Goal: Task Accomplishment & Management: Manage account settings

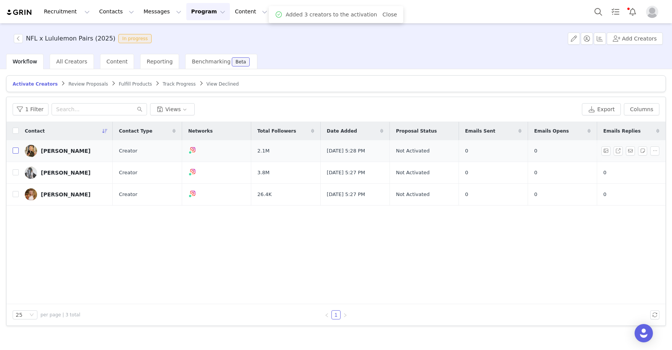
click at [16, 151] on input "checkbox" at bounding box center [16, 150] width 6 height 6
checkbox input "true"
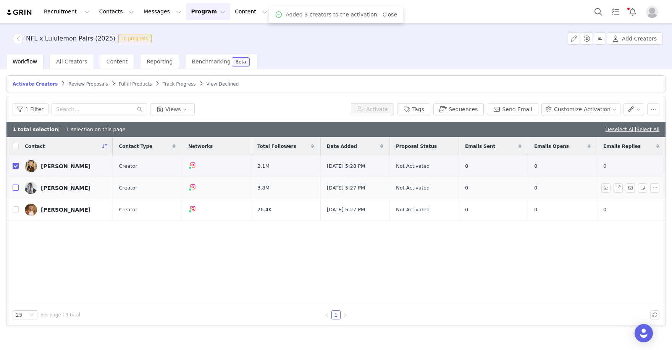
click at [14, 184] on input "checkbox" at bounding box center [16, 187] width 6 height 6
checkbox input "true"
click at [16, 207] on input "checkbox" at bounding box center [16, 209] width 6 height 6
checkbox input "true"
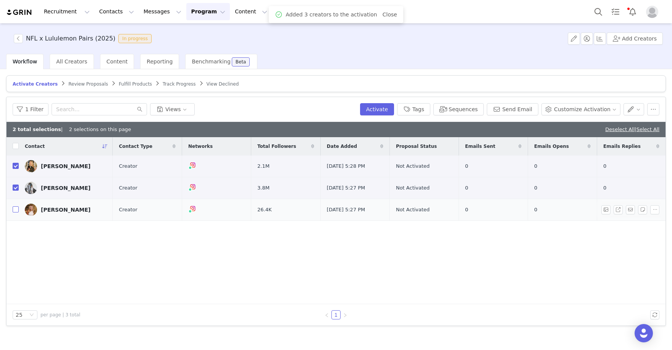
checkbox input "true"
click at [383, 104] on button "Activate" at bounding box center [377, 109] width 34 height 12
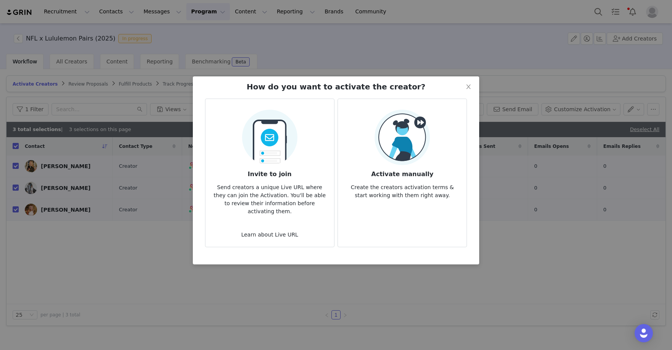
click at [400, 148] on img at bounding box center [401, 137] width 55 height 55
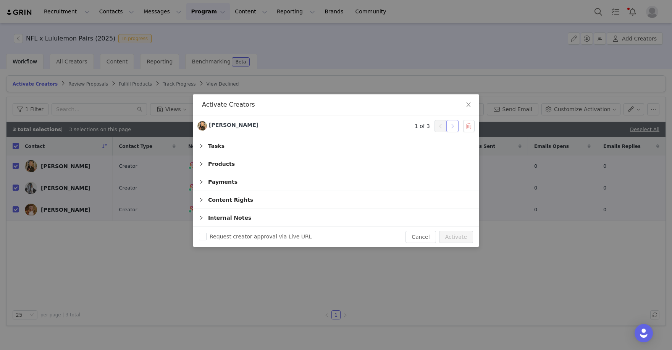
click at [450, 127] on button "button" at bounding box center [452, 126] width 12 height 12
click at [462, 243] on div "Request creator approval via Live URL Cancel Activate" at bounding box center [336, 237] width 286 height 20
click at [463, 239] on button "Activate" at bounding box center [456, 237] width 34 height 12
checkbox input "false"
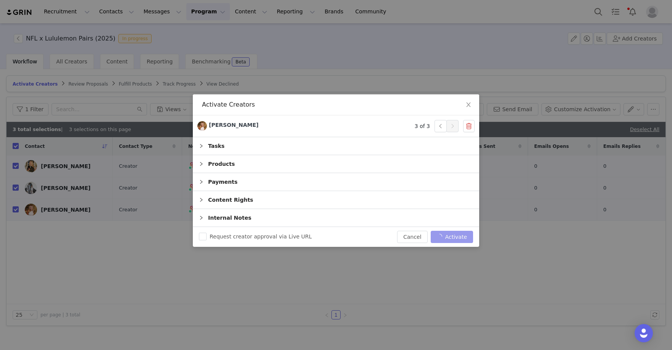
checkbox input "false"
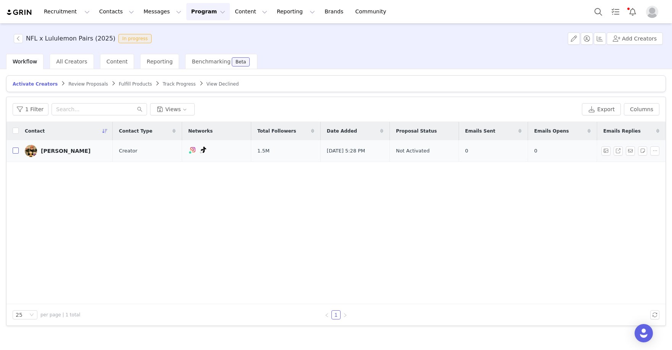
click at [14, 150] on input "checkbox" at bounding box center [16, 150] width 6 height 6
checkbox input "true"
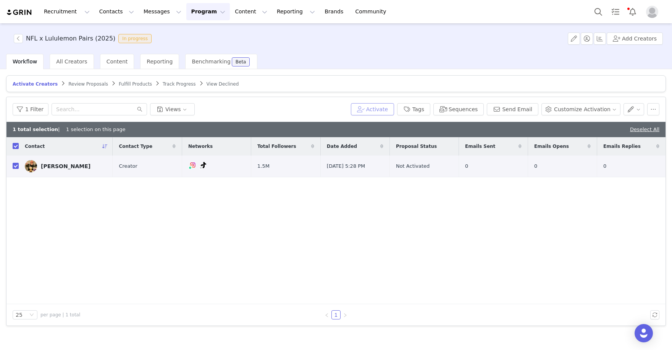
click at [379, 105] on button "Activate" at bounding box center [372, 109] width 43 height 12
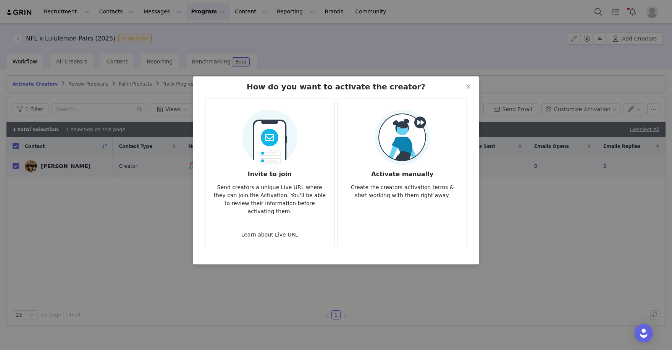
click at [393, 156] on img at bounding box center [401, 137] width 55 height 55
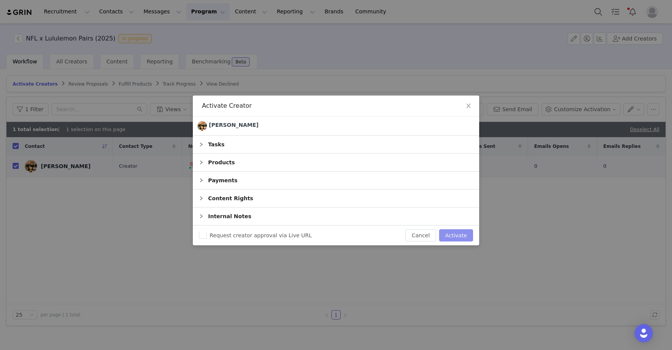
click at [457, 234] on button "Activate" at bounding box center [456, 235] width 34 height 12
checkbox input "false"
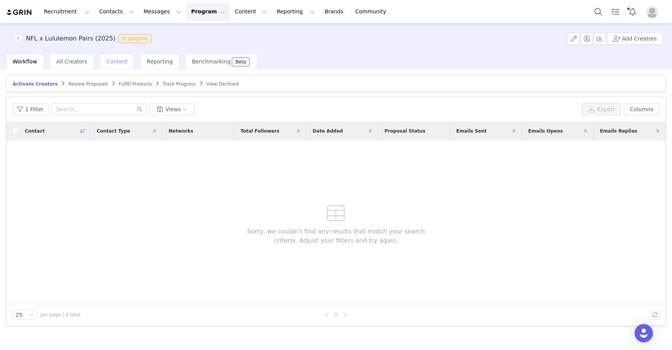
click at [121, 59] on span "Content" at bounding box center [116, 61] width 21 height 6
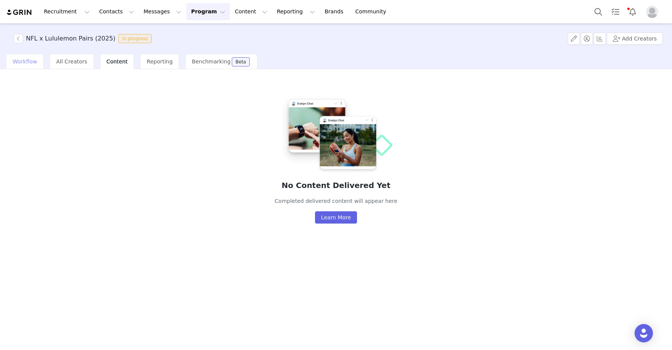
click at [28, 59] on span "Workflow" at bounding box center [25, 61] width 24 height 6
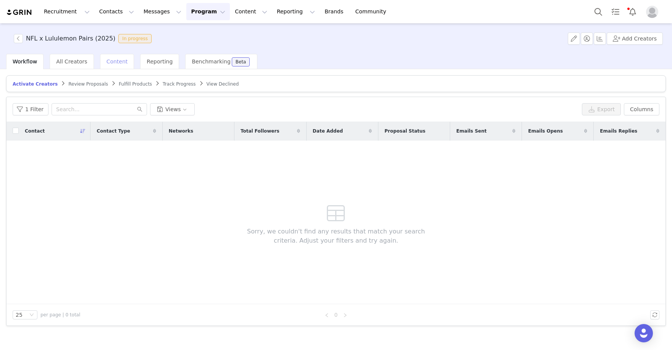
click at [108, 61] on span "Content" at bounding box center [116, 61] width 21 height 6
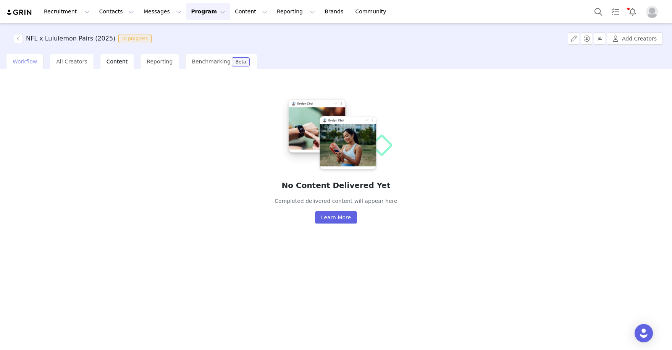
click at [26, 62] on span "Workflow" at bounding box center [25, 61] width 24 height 6
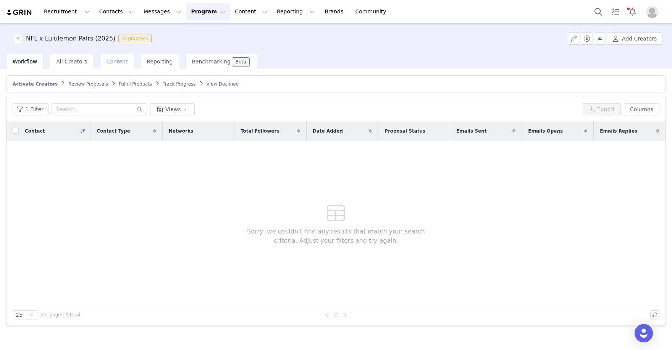
click at [110, 60] on span "Content" at bounding box center [116, 61] width 21 height 6
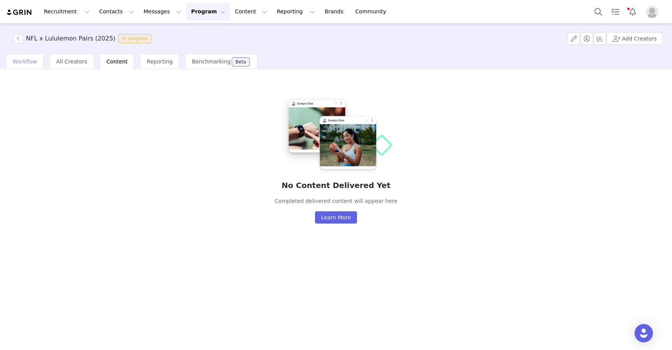
click at [18, 59] on span "Workflow" at bounding box center [25, 61] width 24 height 6
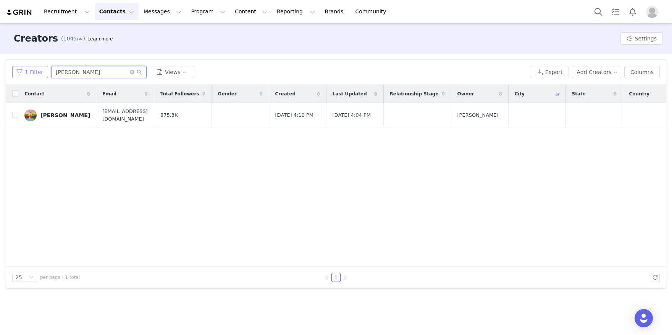
drag, startPoint x: 103, startPoint y: 72, endPoint x: 17, endPoint y: 69, distance: 86.3
click at [17, 69] on div "1 Filter Francisco Carrillo Views" at bounding box center [269, 72] width 515 height 12
paste input "https://www.instagram.com/elenayates/"
type input "https://www.instagram.com/elenayates"
click at [14, 116] on input "checkbox" at bounding box center [15, 115] width 6 height 6
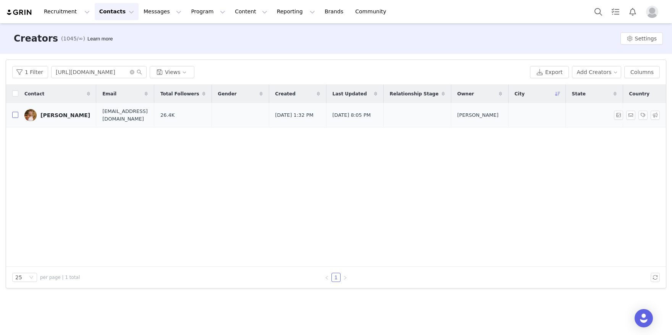
checkbox input "true"
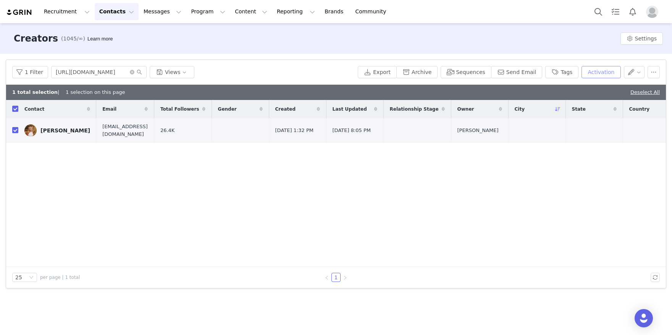
click at [603, 76] on button "Activation" at bounding box center [600, 72] width 39 height 12
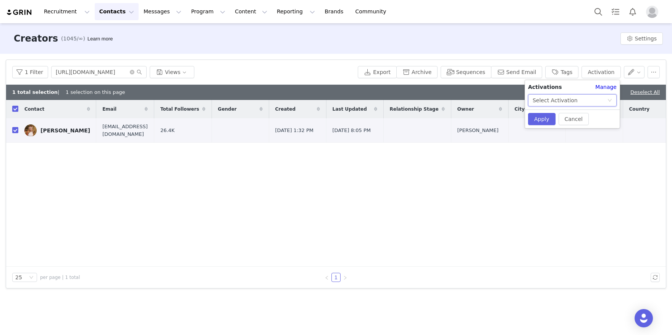
click at [562, 96] on div "Select Activation" at bounding box center [554, 100] width 45 height 11
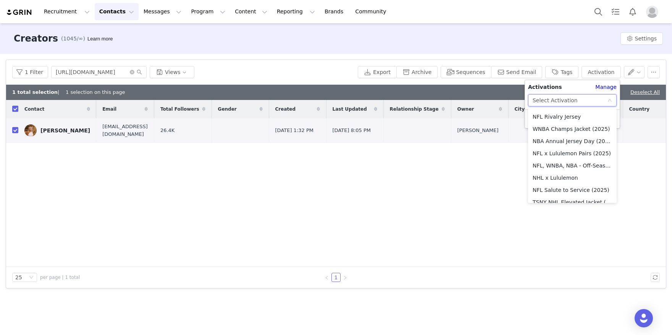
scroll to position [169, 0]
click at [574, 148] on li "NFL x Lululemon Pairs (2025)" at bounding box center [572, 154] width 89 height 12
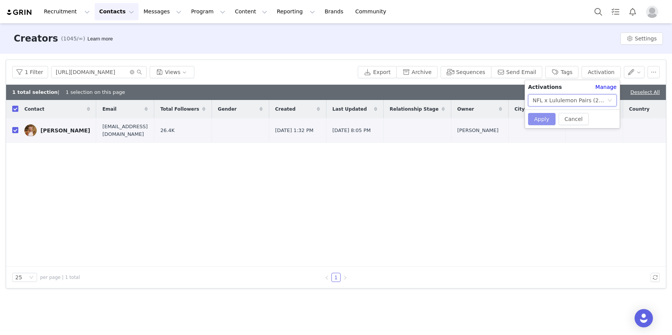
click at [538, 121] on button "Apply" at bounding box center [541, 119] width 27 height 12
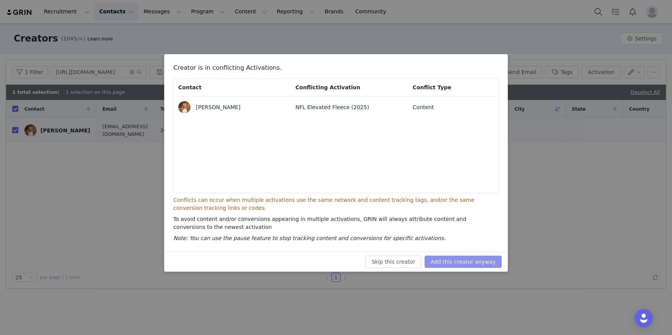
click at [466, 261] on button "Add this creator anyway" at bounding box center [462, 262] width 77 height 12
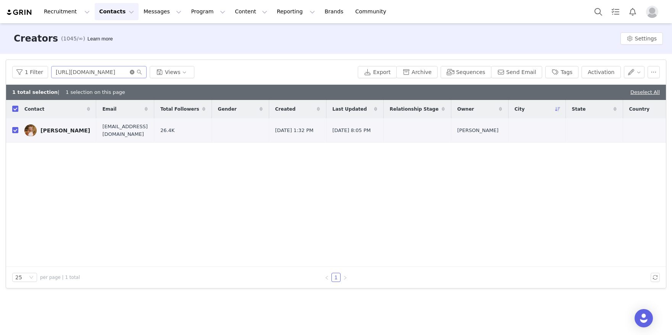
click at [130, 71] on icon "icon: close-circle" at bounding box center [132, 72] width 5 height 5
click at [116, 71] on input "text" at bounding box center [98, 72] width 95 height 12
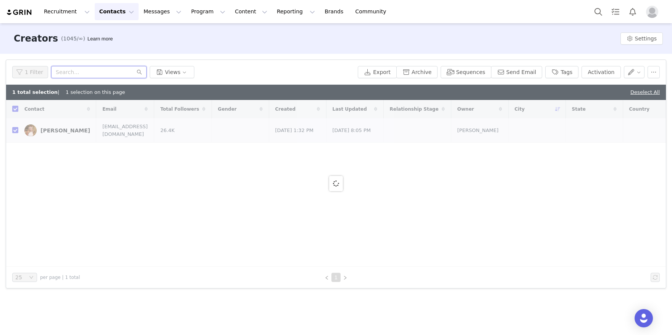
paste input ""Michael Phelps Need to order XL (Men)""
type input ""Michael Phelps Need to order XL ("
checkbox input "false"
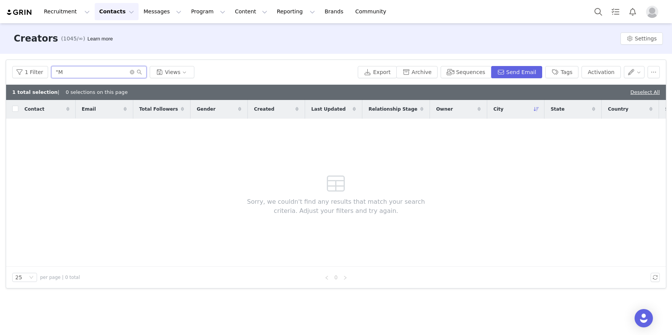
type input """
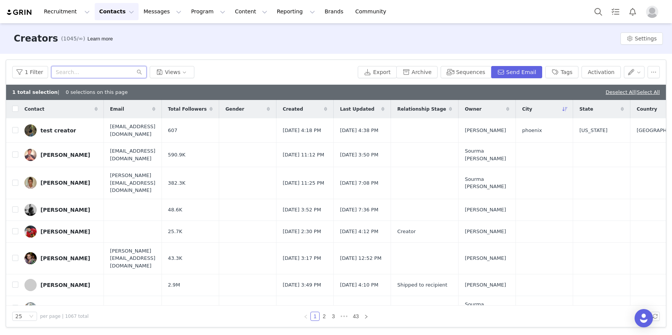
paste input "https://www.instagram.com/m_phelps00/"
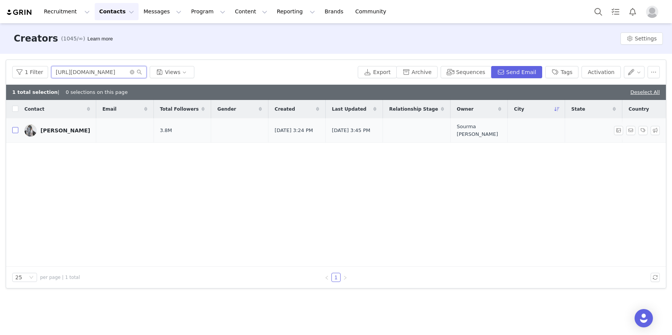
type input "https://www.instagram.com/m_phelps00"
click at [14, 131] on input "checkbox" at bounding box center [15, 130] width 6 height 6
checkbox input "true"
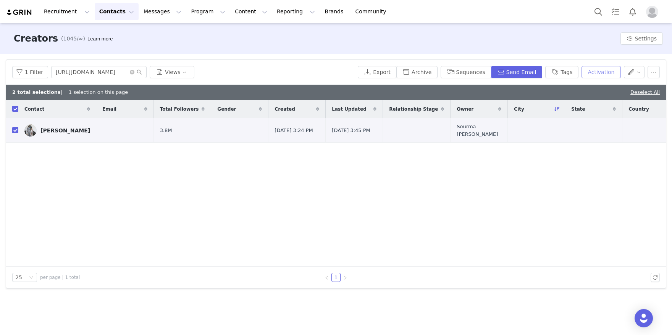
click at [589, 71] on button "Activation" at bounding box center [600, 72] width 39 height 12
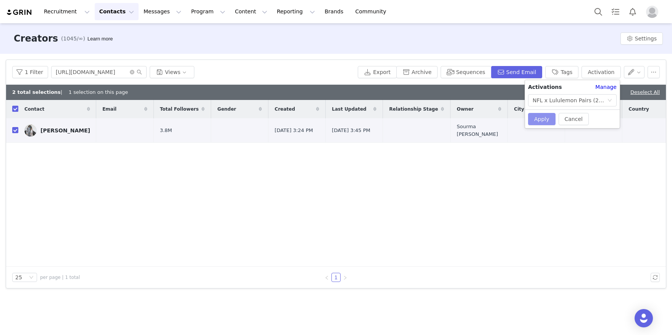
click at [542, 118] on button "Apply" at bounding box center [541, 119] width 27 height 12
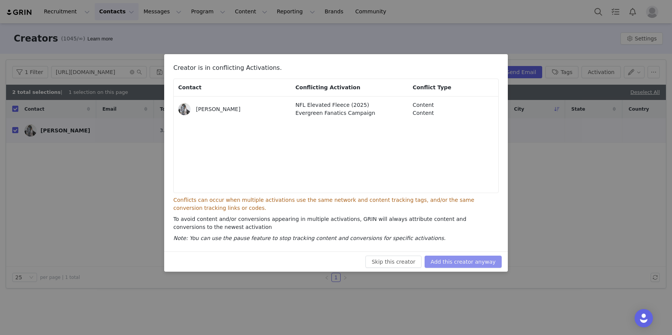
click at [469, 259] on button "Add this creator anyway" at bounding box center [462, 262] width 77 height 12
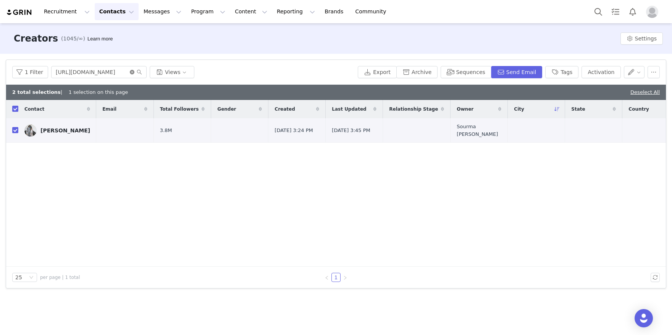
click at [131, 70] on icon "icon: close-circle" at bounding box center [132, 72] width 5 height 5
click at [120, 73] on input "text" at bounding box center [98, 72] width 95 height 12
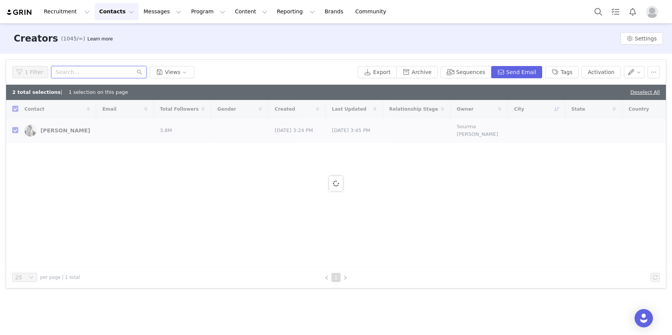
paste input "https://www.tiktok.com/@tinekeyounger"
type input "https://www.tiktok.com/@tinekeyounger"
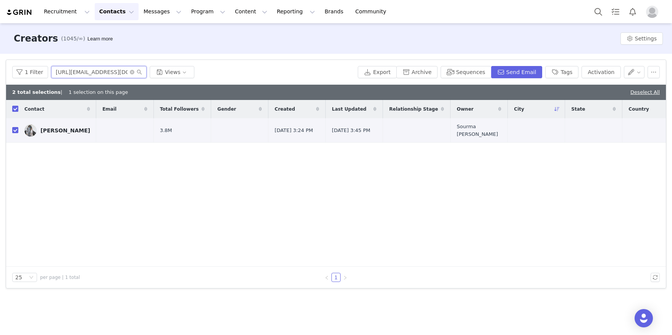
checkbox input "false"
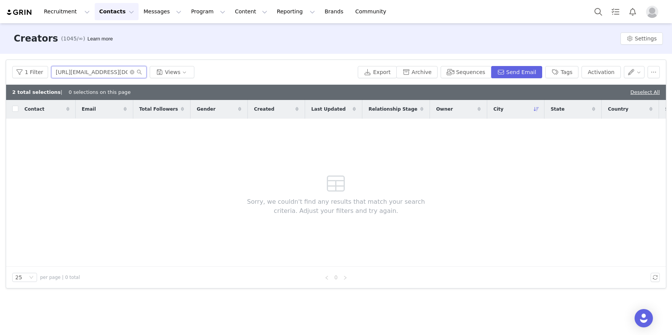
drag, startPoint x: 87, startPoint y: 73, endPoint x: -6, endPoint y: 58, distance: 94.6
click at [0, 58] on html "Recruitment Recruitment Creator Search Curated Lists Landing Pages Web Extensio…" at bounding box center [336, 167] width 672 height 335
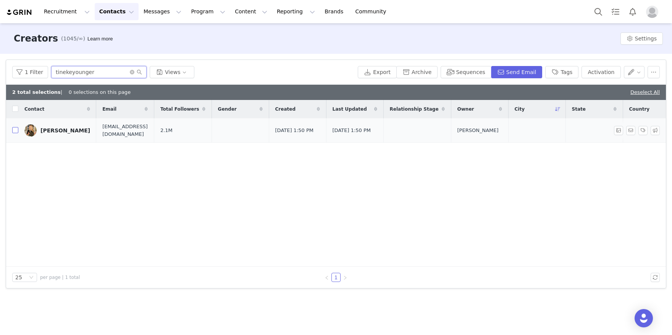
type input "tinekeyounger"
click at [16, 133] on input "checkbox" at bounding box center [15, 130] width 6 height 6
checkbox input "true"
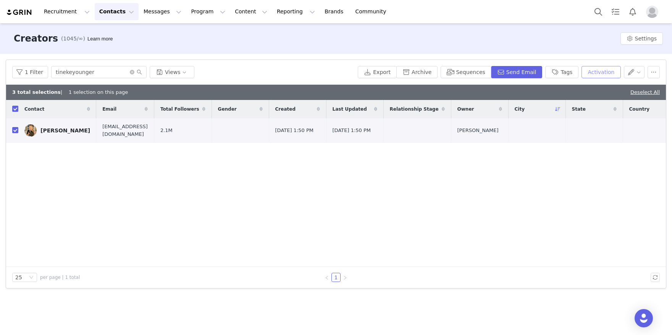
click at [609, 76] on button "Activation" at bounding box center [600, 72] width 39 height 12
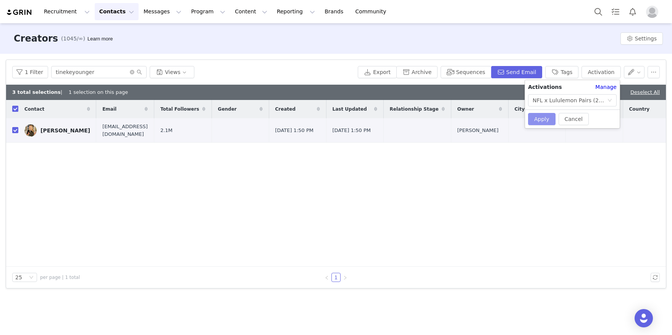
click at [531, 120] on button "Apply" at bounding box center [541, 119] width 27 height 12
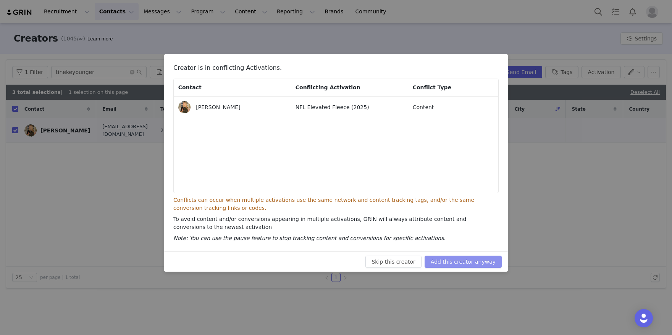
click at [488, 258] on button "Add this creator anyway" at bounding box center [462, 262] width 77 height 12
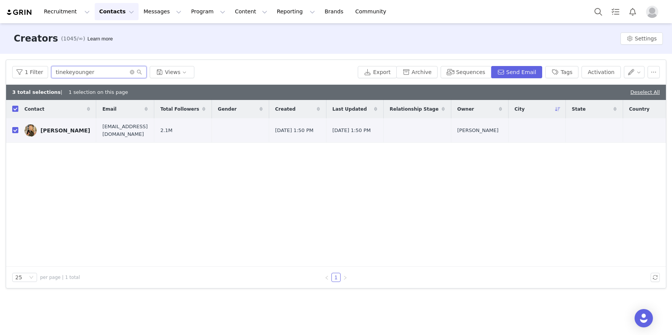
drag, startPoint x: 105, startPoint y: 71, endPoint x: 40, endPoint y: 63, distance: 65.5
click at [40, 63] on div "1 Filter tinekeyounger Views Export Archive Sequences Send Email Tags Activation" at bounding box center [336, 72] width 660 height 25
paste input "https://www.instagram.com/cc_unsilenced/"
type input "https://www.instagram.com/cc_unsilenced"
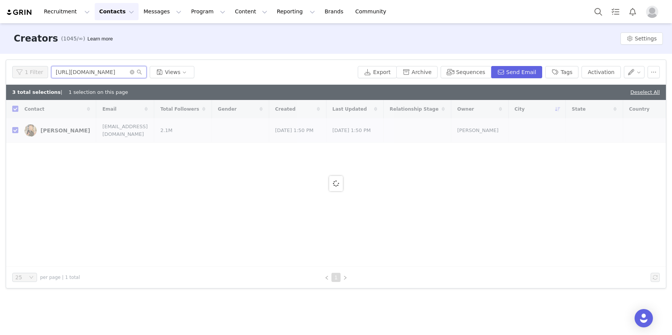
checkbox input "false"
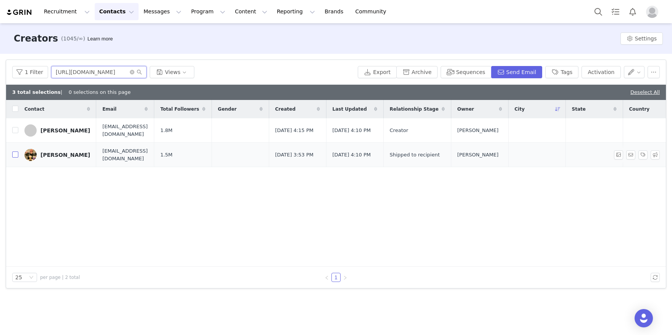
type input "https://www.instagram.com/cc_unsilenced"
click at [16, 155] on input "checkbox" at bounding box center [15, 155] width 6 height 6
checkbox input "true"
click at [595, 74] on button "Activation" at bounding box center [600, 72] width 39 height 12
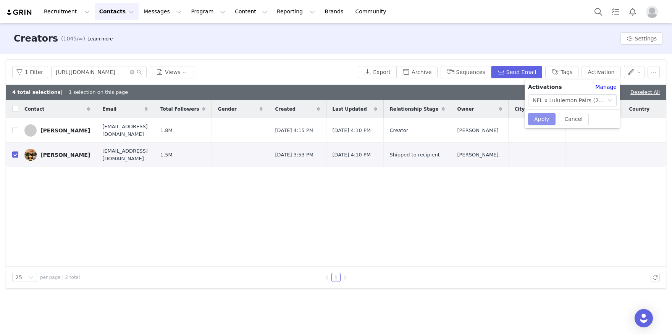
click at [540, 123] on button "Apply" at bounding box center [541, 119] width 27 height 12
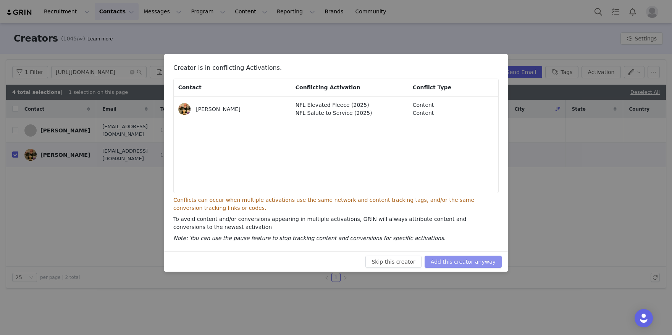
click at [463, 260] on button "Add this creator anyway" at bounding box center [462, 262] width 77 height 12
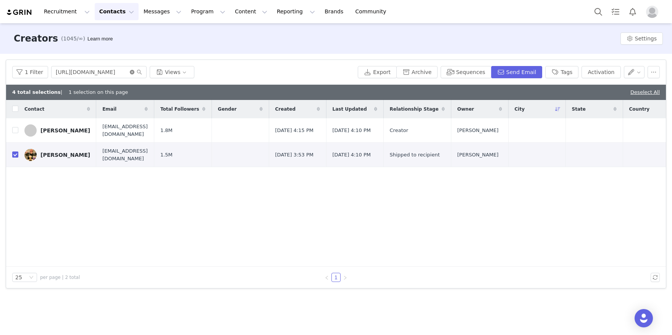
click at [130, 74] on icon "icon: close-circle" at bounding box center [132, 72] width 5 height 5
click at [118, 73] on input "text" at bounding box center [98, 72] width 95 height 12
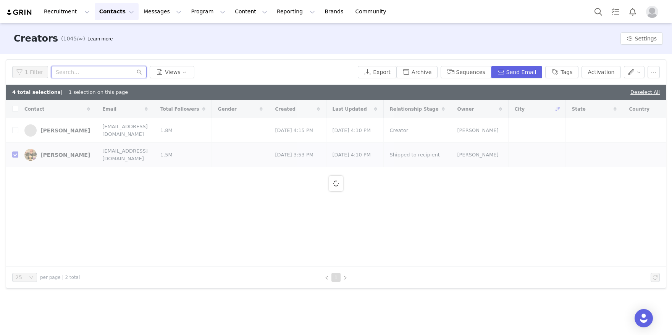
paste input "https://www.instagram.com/danikabrace/"
type input "https://www.instagram.com/danikabrace"
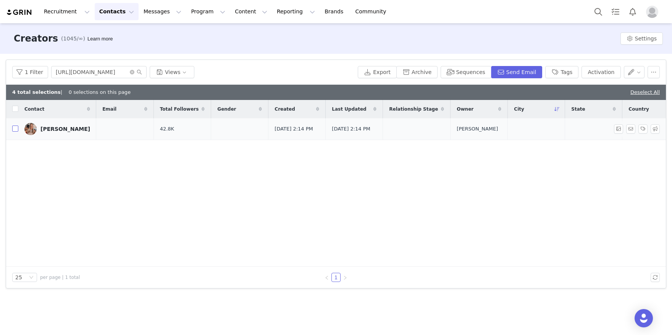
click at [16, 132] on input "checkbox" at bounding box center [15, 129] width 6 height 6
checkbox input "true"
click at [602, 75] on button "Activation" at bounding box center [600, 72] width 39 height 12
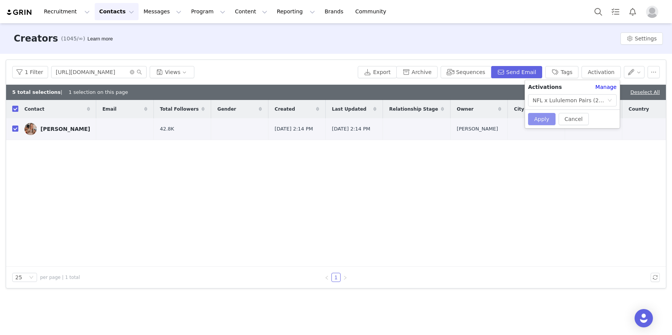
click at [535, 118] on button "Apply" at bounding box center [541, 119] width 27 height 12
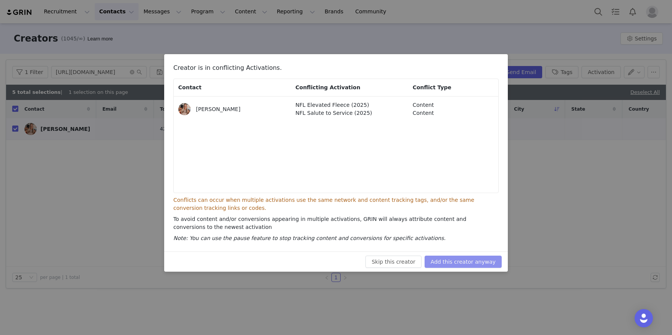
click at [458, 259] on button "Add this creator anyway" at bounding box center [462, 262] width 77 height 12
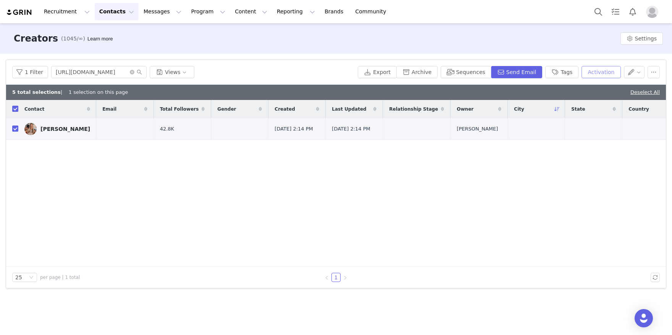
click at [601, 70] on button "Activation" at bounding box center [600, 72] width 39 height 12
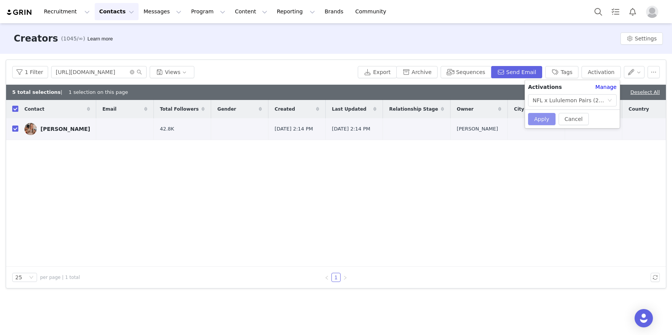
click at [536, 118] on button "Apply" at bounding box center [541, 119] width 27 height 12
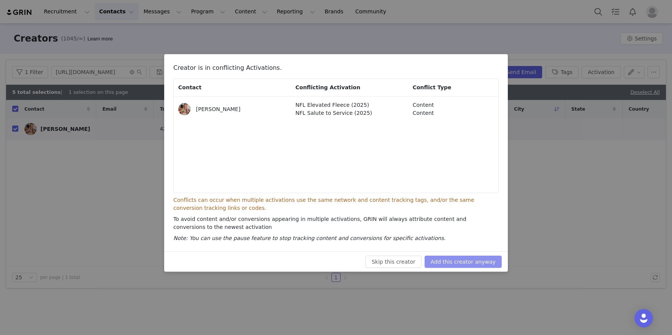
click at [466, 256] on button "Add this creator anyway" at bounding box center [462, 262] width 77 height 12
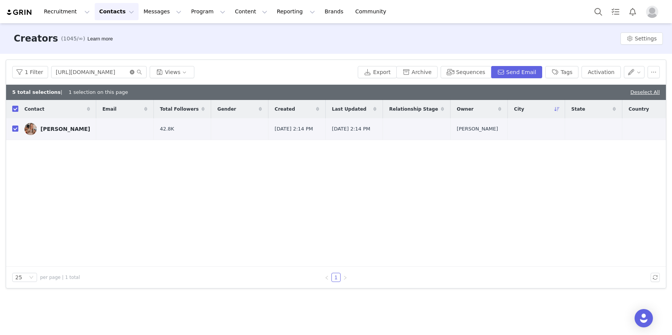
click at [131, 72] on icon "icon: close-circle" at bounding box center [132, 72] width 5 height 5
click at [109, 72] on input "text" at bounding box center [98, 72] width 95 height 12
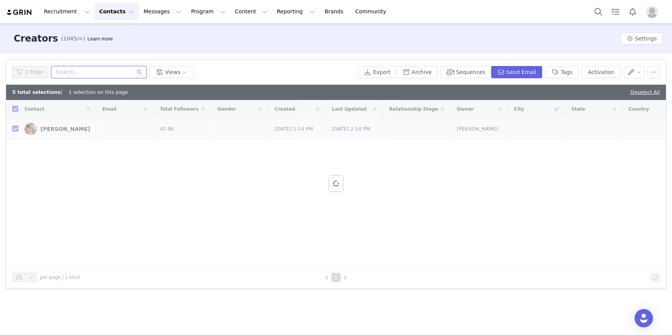
paste input "https://www.instagram.com/marisaripepi"
type input "https://www.instagram.com/marisaripepi"
checkbox input "false"
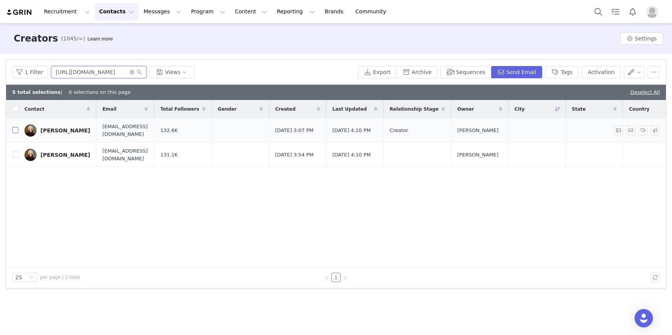
type input "https://www.instagram.com/marisaripepi"
click at [15, 133] on input "checkbox" at bounding box center [15, 130] width 6 height 6
checkbox input "true"
click at [591, 70] on button "Activation" at bounding box center [600, 72] width 39 height 12
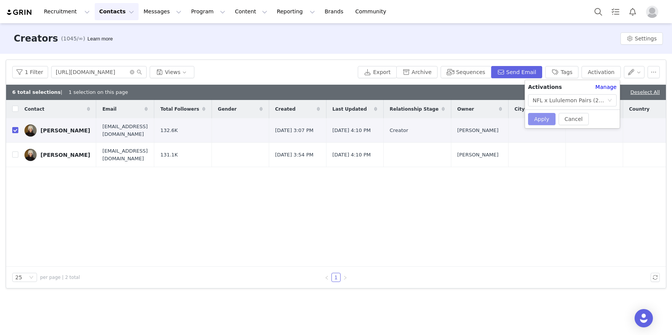
click at [541, 118] on button "Apply" at bounding box center [541, 119] width 27 height 12
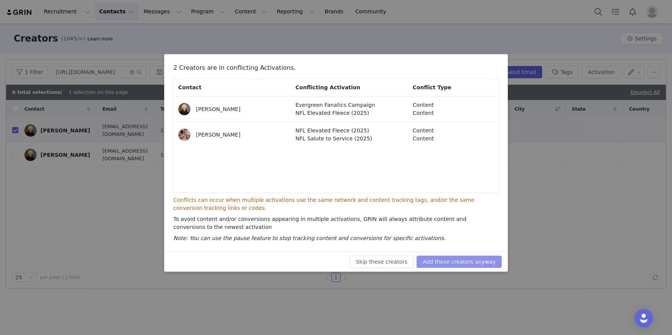
click at [462, 263] on button "Add these creators anyway" at bounding box center [458, 262] width 85 height 12
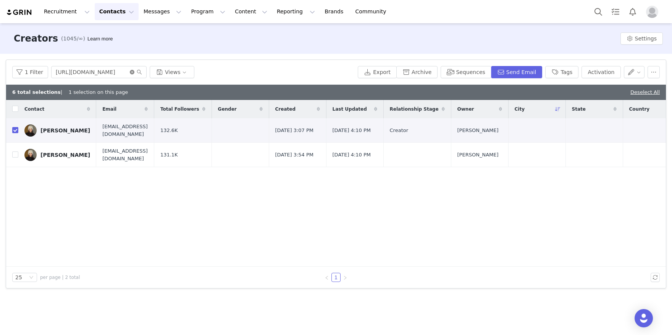
click at [133, 72] on icon "icon: close-circle" at bounding box center [132, 72] width 5 height 5
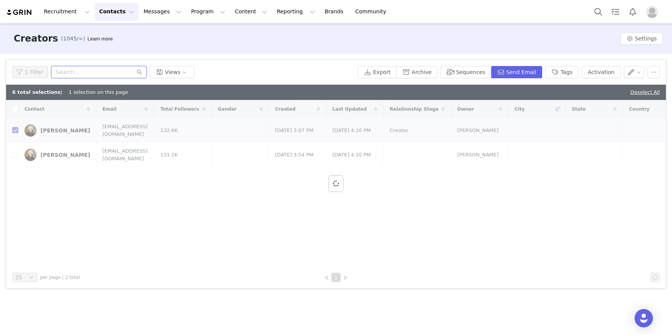
click at [116, 76] on input "text" at bounding box center [98, 72] width 95 height 12
paste input "https://www.instagram.com/emilymorgancreates/"
type input "https://www.instagram.com/emilymorgancreates/"
checkbox input "false"
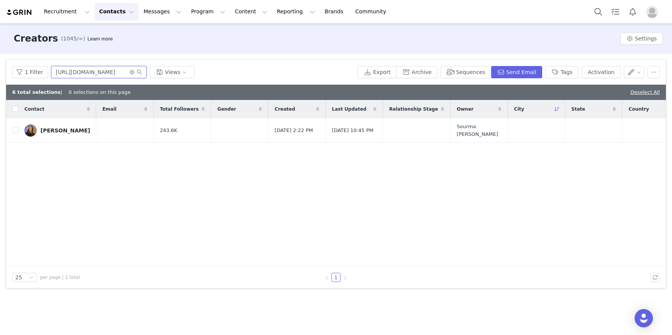
drag, startPoint x: 73, startPoint y: 72, endPoint x: 14, endPoint y: 59, distance: 60.6
click at [14, 60] on article "Filters Filter Logic And Or Archived Select No Owner Select Contact Tag Select …" at bounding box center [336, 174] width 660 height 229
type input "emilymorgancreates"
click at [16, 134] on label at bounding box center [15, 130] width 6 height 8
click at [16, 133] on input "checkbox" at bounding box center [15, 130] width 6 height 6
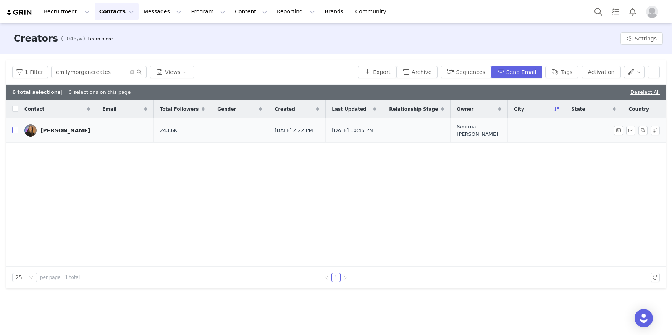
checkbox input "true"
click at [609, 77] on button "Activation" at bounding box center [600, 72] width 39 height 12
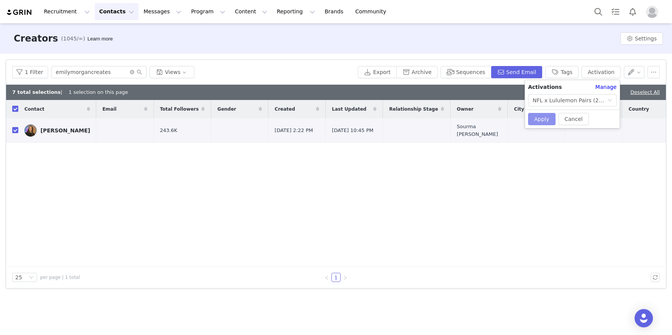
click at [541, 118] on button "Apply" at bounding box center [541, 119] width 27 height 12
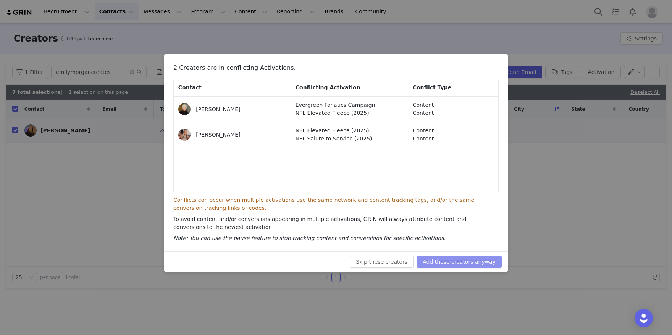
click at [472, 261] on button "Add these creators anyway" at bounding box center [458, 262] width 85 height 12
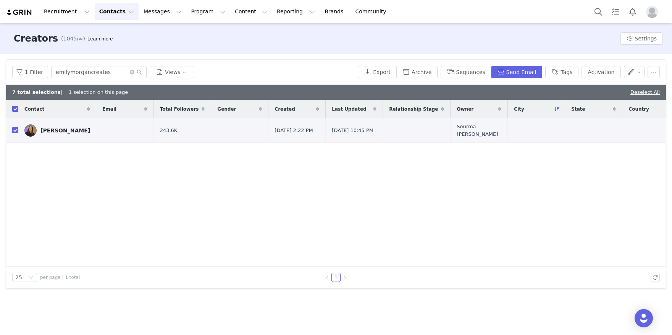
click at [124, 0] on html "Recruitment Recruitment Creator Search Curated Lists Landing Pages Web Extensio…" at bounding box center [336, 167] width 672 height 335
click at [602, 73] on button "Activation" at bounding box center [600, 72] width 39 height 12
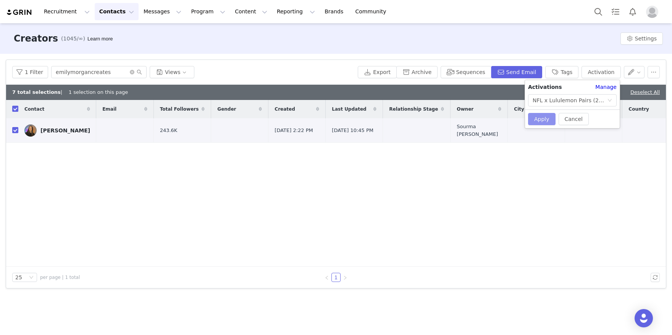
click at [541, 120] on button "Apply" at bounding box center [541, 119] width 27 height 12
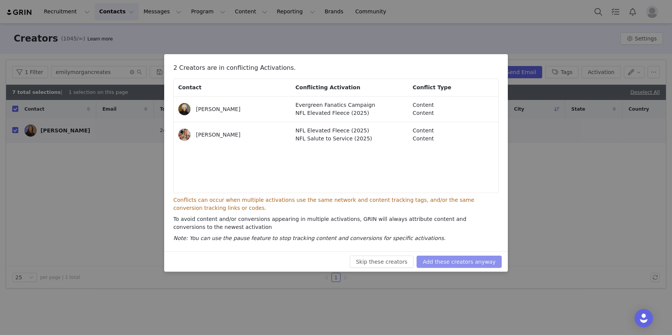
click at [474, 263] on button "Add these creators anyway" at bounding box center [458, 262] width 85 height 12
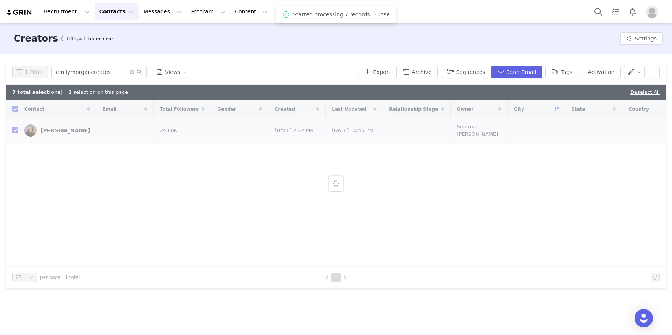
drag, startPoint x: 474, startPoint y: 263, endPoint x: 255, endPoint y: 141, distance: 251.2
click at [249, 144] on div at bounding box center [336, 183] width 660 height 167
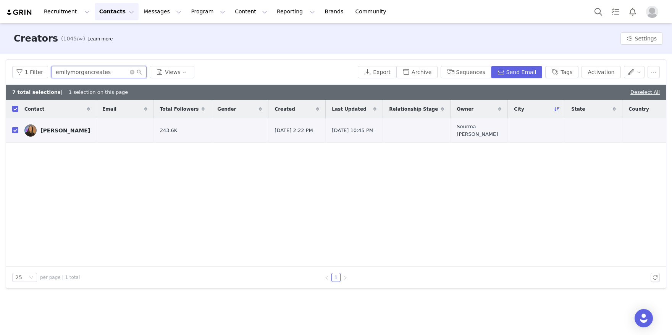
drag, startPoint x: 120, startPoint y: 72, endPoint x: 58, endPoint y: 71, distance: 62.2
click at [58, 71] on input "emilymorgancreates" at bounding box center [98, 72] width 95 height 12
type input "e"
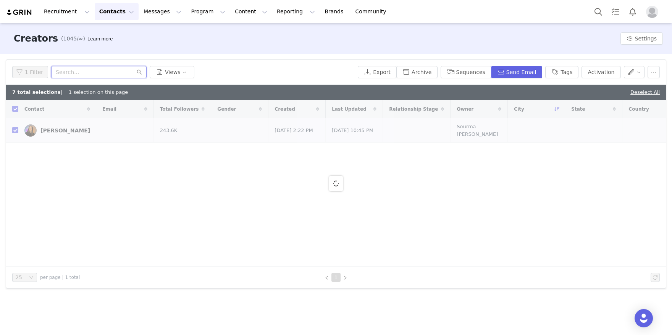
paste input "https://www.instagram.com/hallegesicki/"
type input "https://www.instagram.com/hallegesicki"
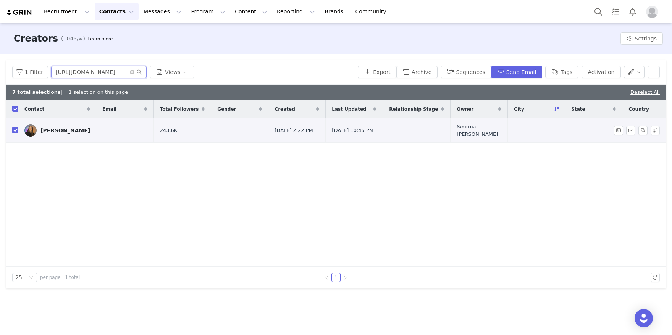
checkbox input "false"
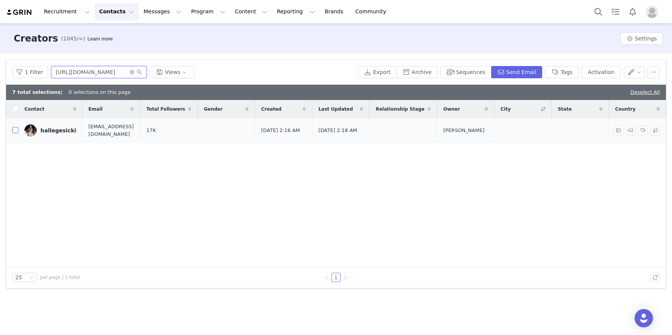
type input "https://www.instagram.com/hallegesicki"
click at [16, 131] on input "checkbox" at bounding box center [15, 130] width 6 height 6
checkbox input "true"
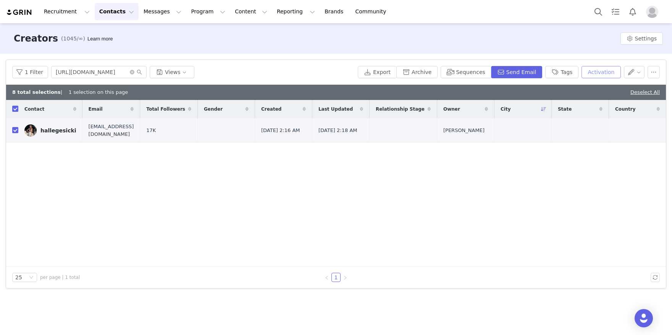
click at [597, 68] on button "Activation" at bounding box center [600, 72] width 39 height 12
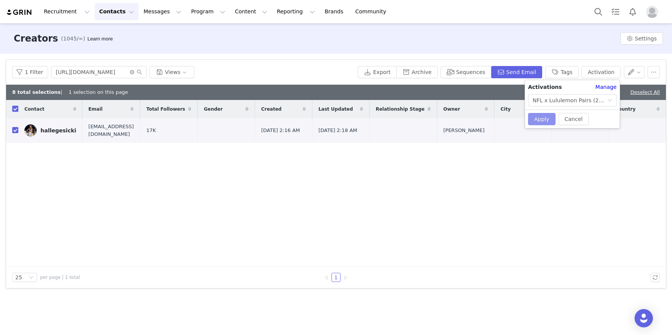
click at [542, 114] on button "Apply" at bounding box center [541, 119] width 27 height 12
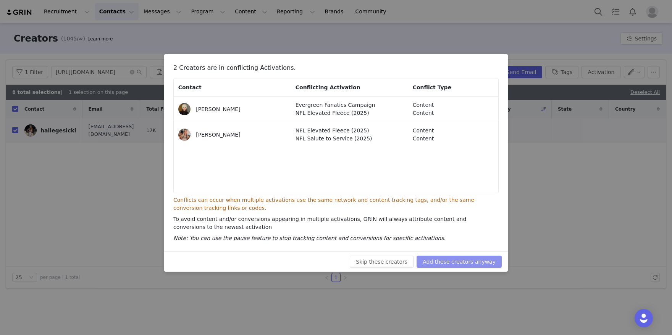
click at [466, 257] on button "Add these creators anyway" at bounding box center [458, 262] width 85 height 12
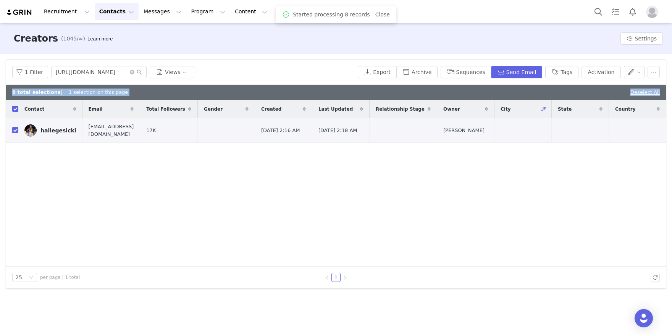
drag, startPoint x: 377, startPoint y: 174, endPoint x: 250, endPoint y: 67, distance: 166.0
click at [250, 70] on div "1 Filter https://www.instagram.com/hallegesicki Views Export Archive Sequences …" at bounding box center [336, 174] width 660 height 228
drag, startPoint x: 273, startPoint y: 196, endPoint x: 277, endPoint y: 192, distance: 5.9
click at [273, 196] on div "Contact Email Total Followers Gender Created Last Updated Relationship Stage Ow…" at bounding box center [336, 183] width 660 height 167
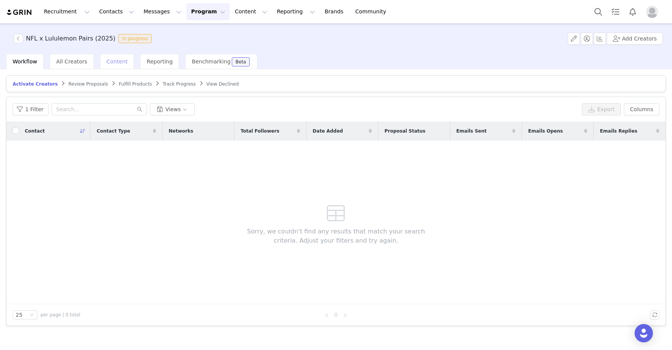
click at [110, 65] on div "Content" at bounding box center [117, 61] width 34 height 15
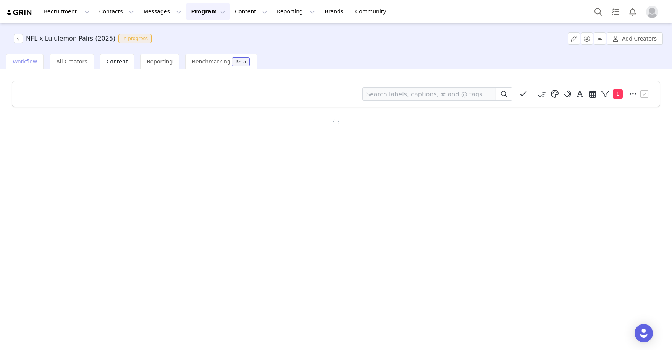
click at [34, 61] on span "Workflow" at bounding box center [25, 61] width 24 height 6
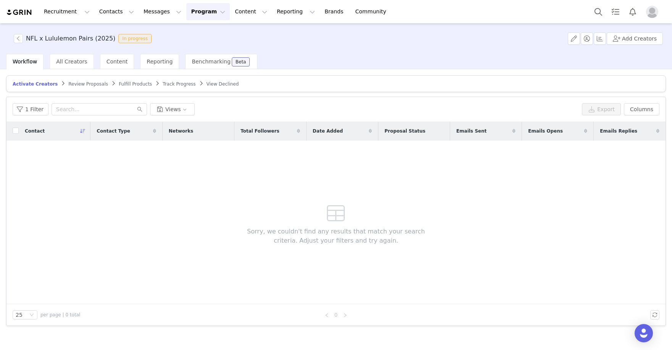
click at [189, 11] on button "Program Program" at bounding box center [208, 11] width 44 height 17
click at [194, 36] on p "Activations" at bounding box center [196, 34] width 29 height 8
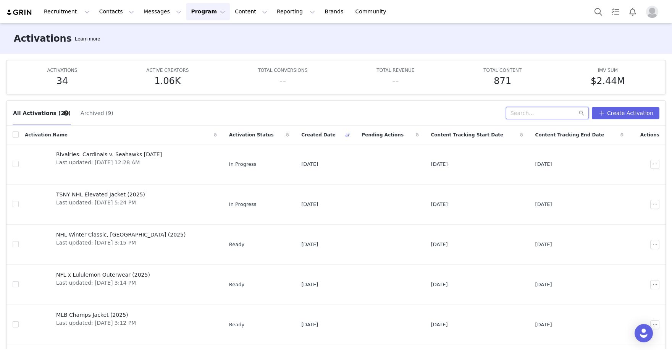
click at [559, 109] on input "text" at bounding box center [547, 113] width 83 height 12
type input "real vintage"
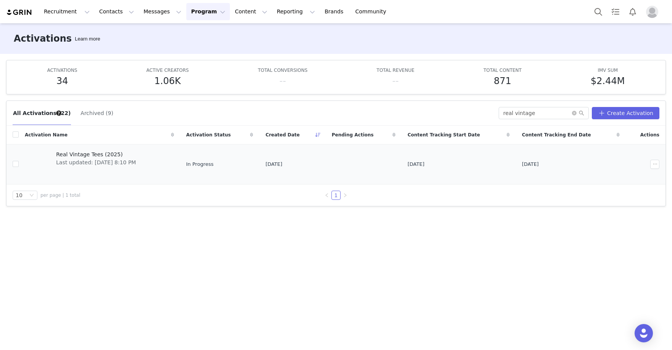
click at [136, 151] on span "Real Vintage Tees (2025)" at bounding box center [96, 154] width 80 height 8
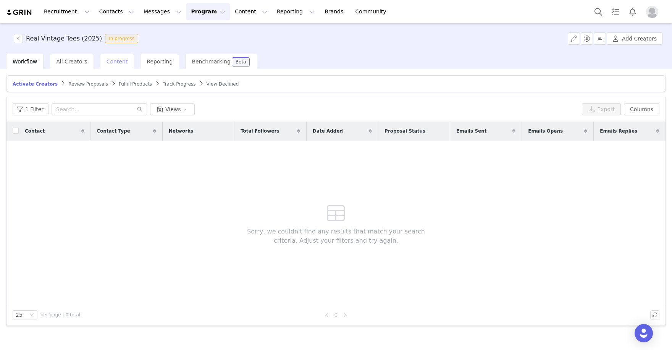
click at [110, 68] on div "Content" at bounding box center [117, 61] width 34 height 15
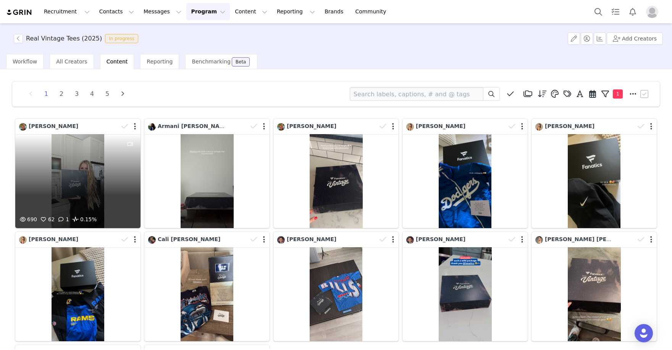
click at [133, 126] on div at bounding box center [129, 126] width 22 height 11
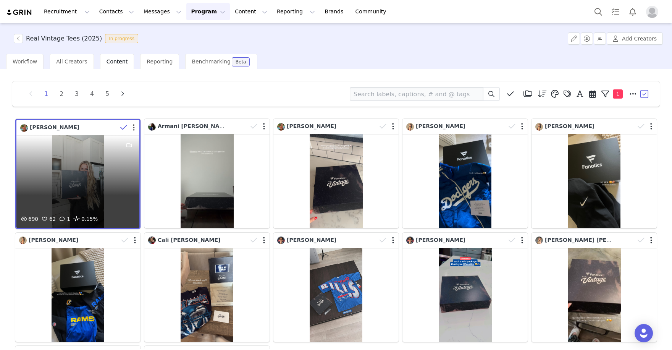
click at [133, 126] on button "button" at bounding box center [134, 128] width 2 height 8
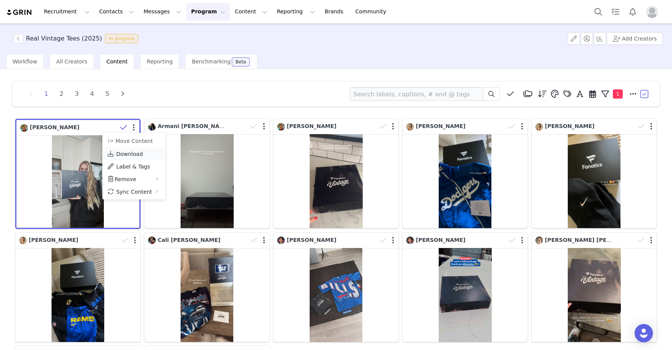
click at [133, 151] on span "Download" at bounding box center [129, 154] width 27 height 6
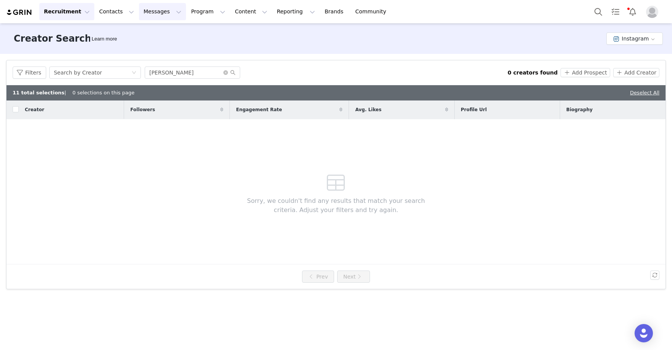
click at [157, 13] on button "Messages Messages" at bounding box center [162, 11] width 47 height 17
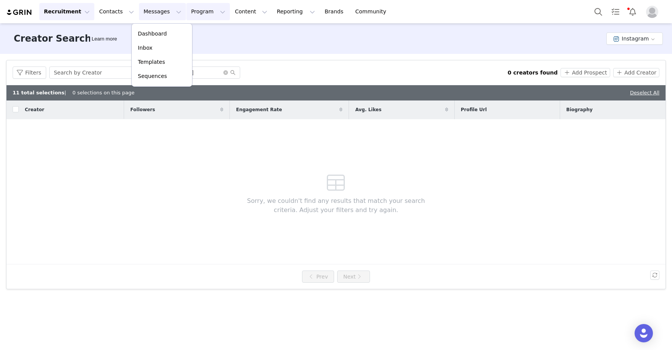
click at [186, 13] on button "Program Program" at bounding box center [208, 11] width 44 height 17
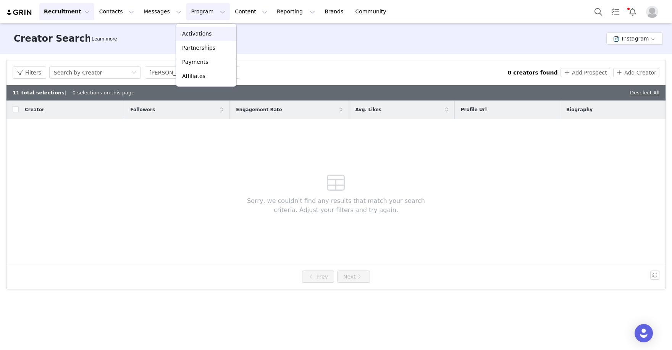
click at [195, 30] on p "Activations" at bounding box center [196, 34] width 29 height 8
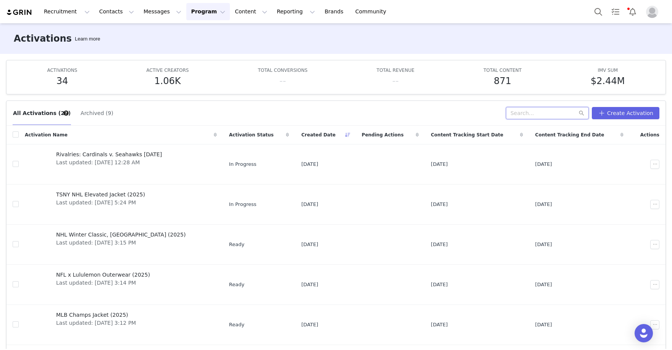
click at [549, 113] on input "text" at bounding box center [547, 113] width 83 height 12
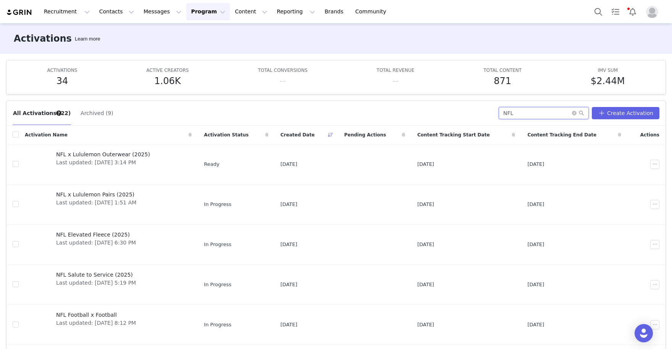
type input "NFL"
drag, startPoint x: 549, startPoint y: 112, endPoint x: 113, endPoint y: 200, distance: 445.3
click at [113, 200] on span "Last updated: [DATE] 1:51 AM" at bounding box center [96, 202] width 80 height 8
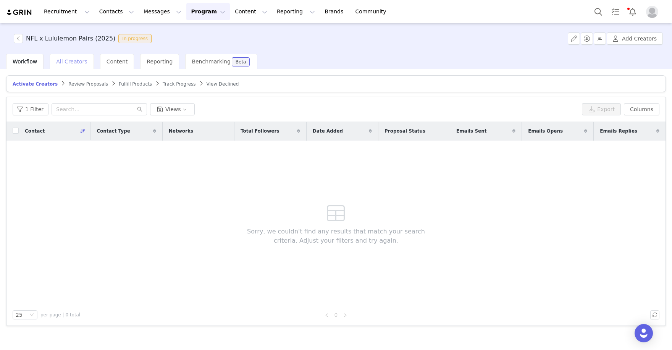
click at [68, 58] on span "All Creators" at bounding box center [71, 61] width 31 height 6
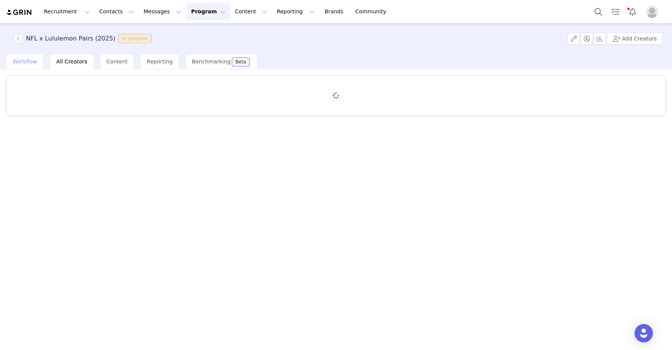
click at [21, 62] on span "Workflow" at bounding box center [25, 61] width 24 height 6
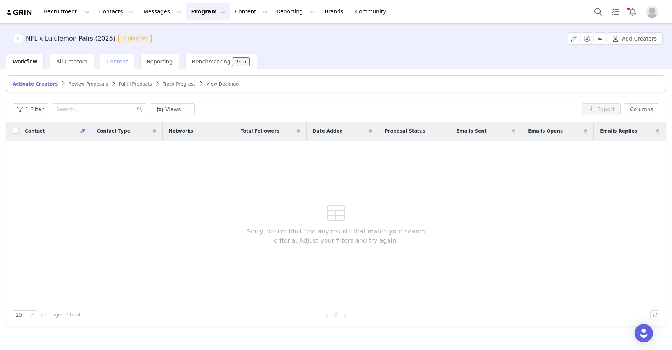
click at [113, 63] on span "Content" at bounding box center [116, 61] width 21 height 6
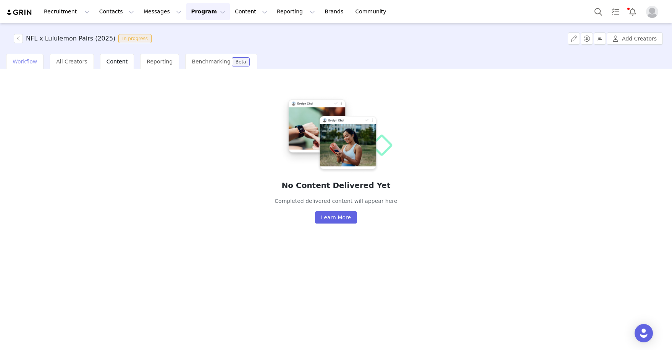
click at [18, 63] on span "Workflow" at bounding box center [25, 61] width 24 height 6
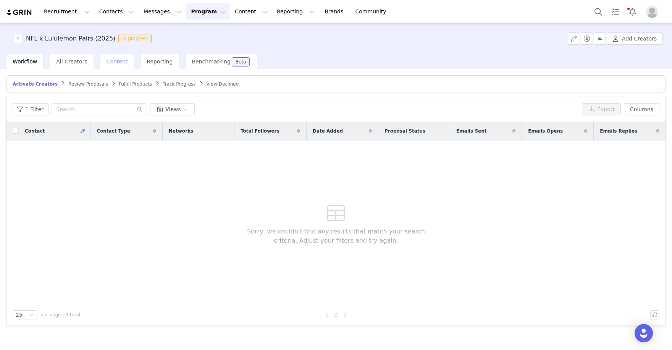
click at [114, 62] on span "Content" at bounding box center [116, 61] width 21 height 6
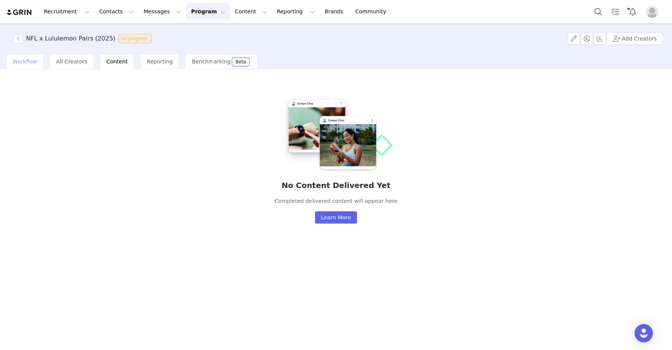
click at [31, 62] on span "Workflow" at bounding box center [25, 61] width 24 height 6
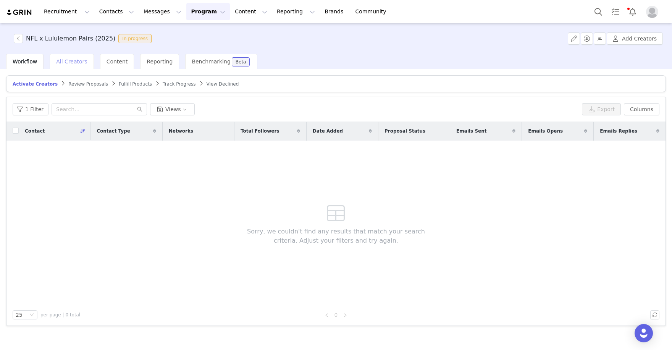
click at [81, 58] on span "All Creators" at bounding box center [71, 61] width 31 height 6
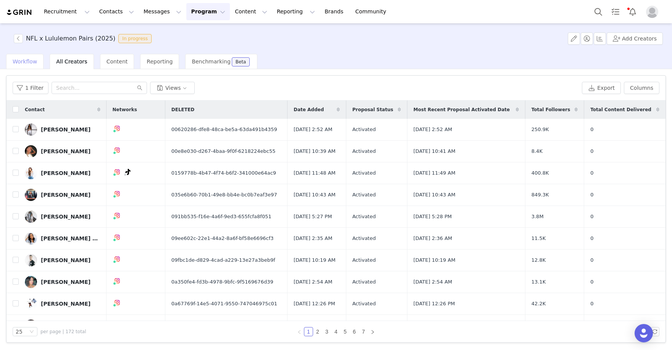
click at [37, 62] on div "Workflow" at bounding box center [24, 61] width 37 height 15
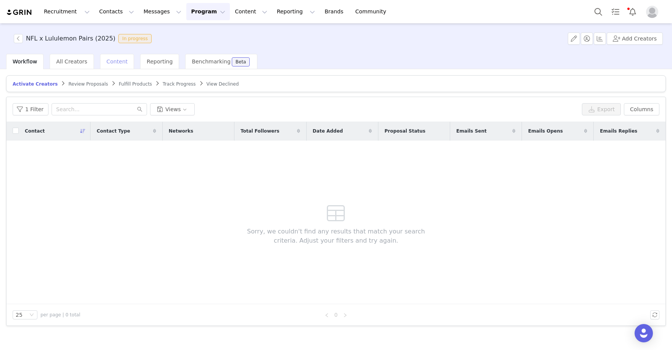
click at [117, 60] on span "Content" at bounding box center [116, 61] width 21 height 6
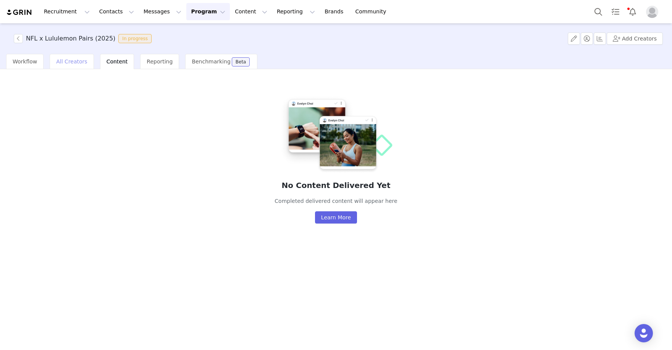
click at [73, 60] on span "All Creators" at bounding box center [71, 61] width 31 height 6
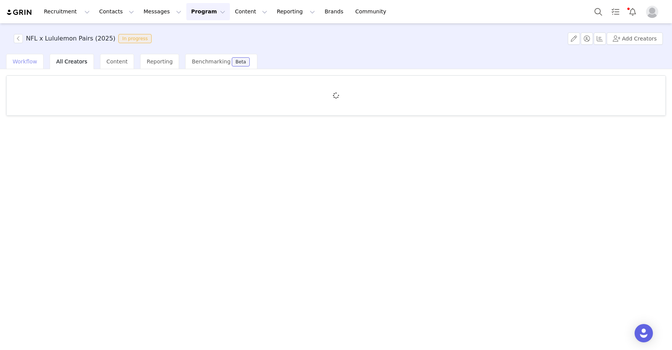
click at [19, 61] on span "Workflow" at bounding box center [25, 61] width 24 height 6
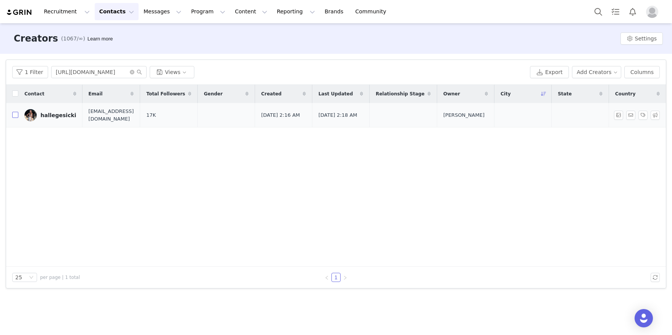
click at [12, 116] on input "checkbox" at bounding box center [15, 115] width 6 height 6
checkbox input "true"
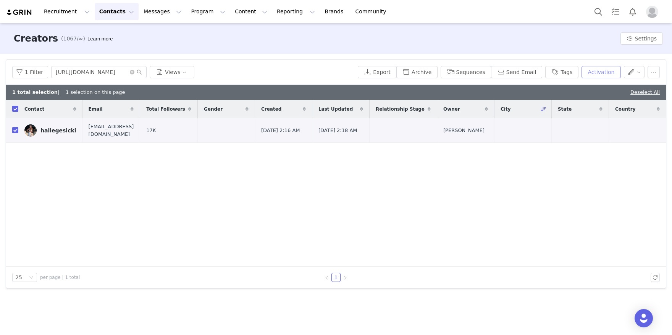
click at [614, 67] on button "Activation" at bounding box center [600, 72] width 39 height 12
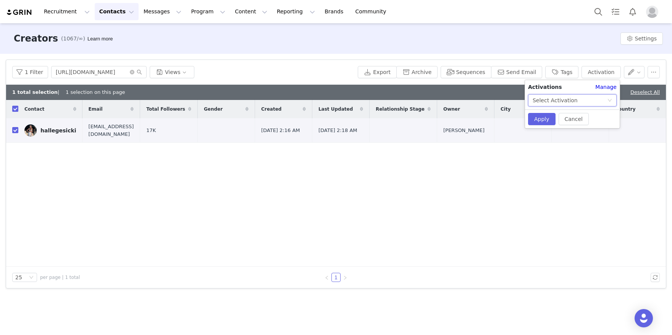
click at [557, 98] on div "Select Activation" at bounding box center [554, 100] width 45 height 11
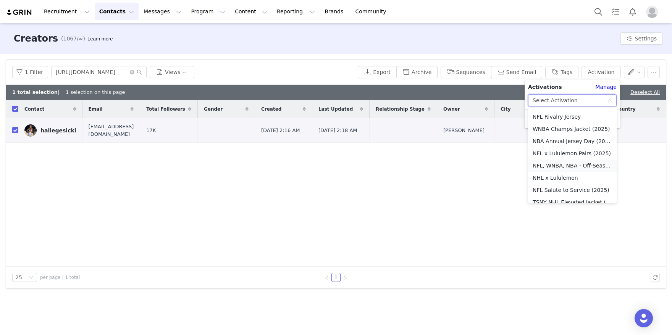
scroll to position [169, 0]
click at [568, 148] on li "NFL x Lululemon Pairs (2025)" at bounding box center [572, 154] width 89 height 12
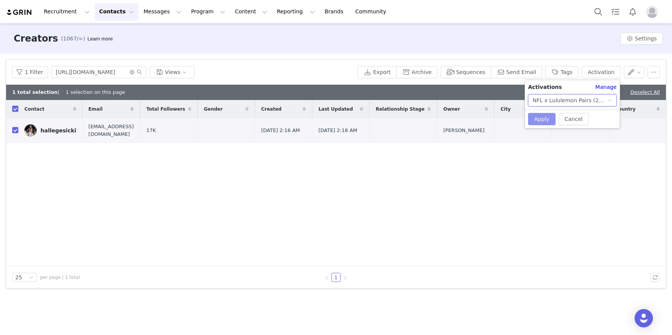
click at [542, 120] on button "Apply" at bounding box center [541, 119] width 27 height 12
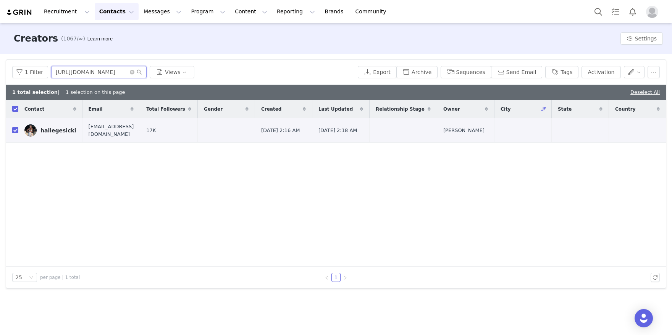
click at [103, 75] on input "https://www.instagram.com/hallegesicki" at bounding box center [98, 72] width 95 height 12
click at [129, 75] on input "https://www.instagram.com/hallegesicki" at bounding box center [98, 72] width 95 height 12
click at [130, 73] on icon "icon: close-circle" at bounding box center [132, 72] width 5 height 5
click at [110, 72] on input "text" at bounding box center [98, 72] width 95 height 12
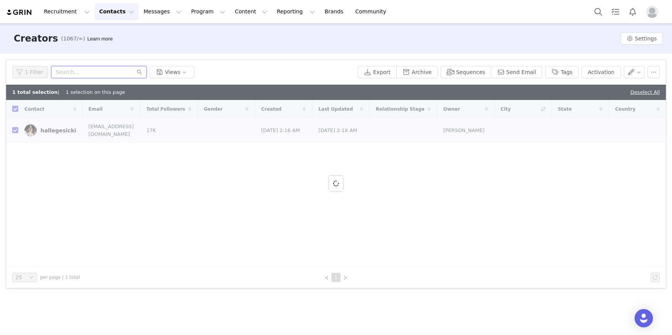
paste input "https://www.instagram.com/loganpaul"
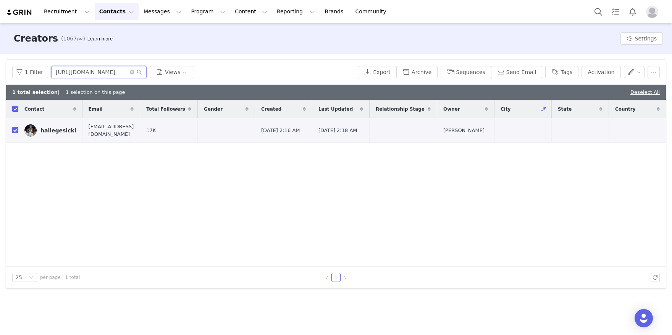
type input "https://www.instagram.com/loganpaul"
checkbox input "false"
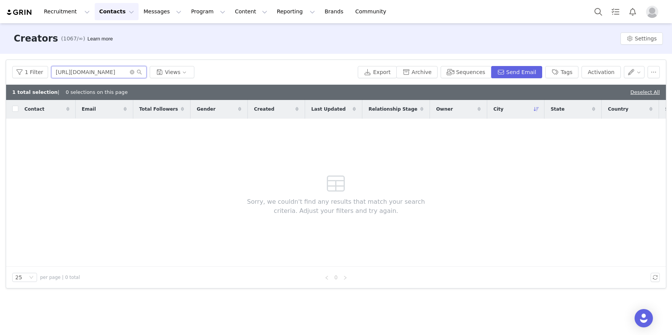
drag, startPoint x: 100, startPoint y: 72, endPoint x: -6, endPoint y: 55, distance: 108.2
click at [0, 55] on html "Recruitment Recruitment Creator Search Curated Lists Landing Pages Web Extensio…" at bounding box center [336, 167] width 672 height 335
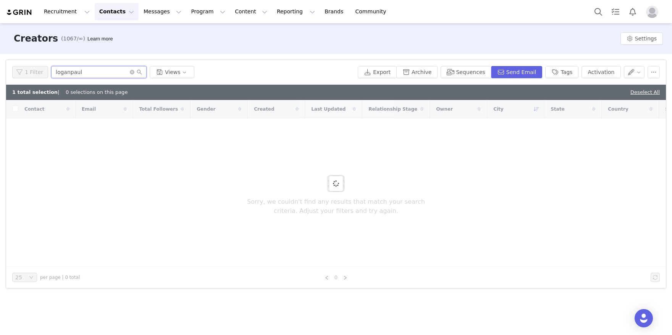
drag, startPoint x: 93, startPoint y: 73, endPoint x: 44, endPoint y: 65, distance: 49.8
click at [44, 65] on div "1 Filter loganpaul Views Export Archive Sequences Send Email Tags Activation" at bounding box center [336, 72] width 660 height 25
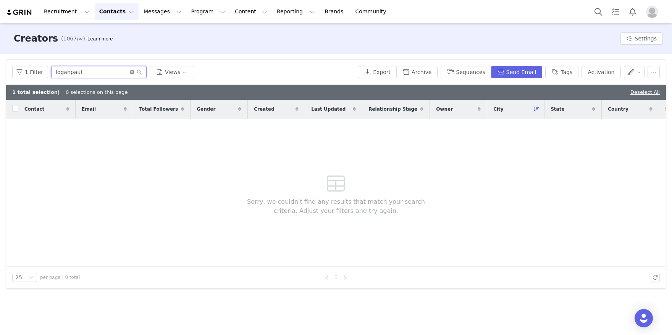
type input "loganpaul"
click at [131, 74] on icon "icon: close-circle" at bounding box center [132, 72] width 5 height 5
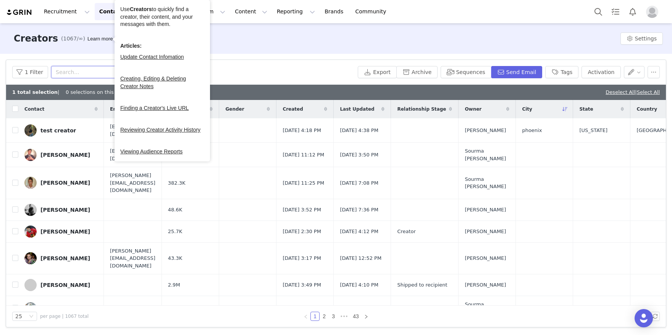
click at [100, 73] on input "text" at bounding box center [98, 72] width 95 height 12
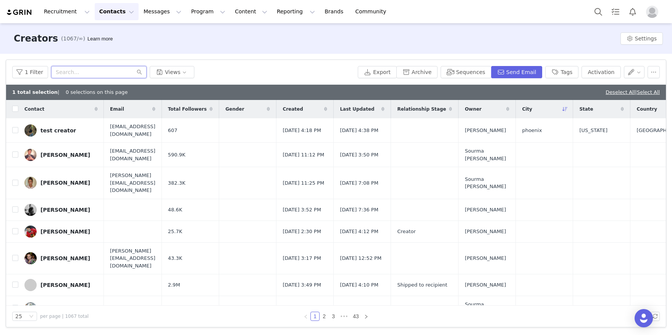
paste input "https://www.instagram.com/undertaker"
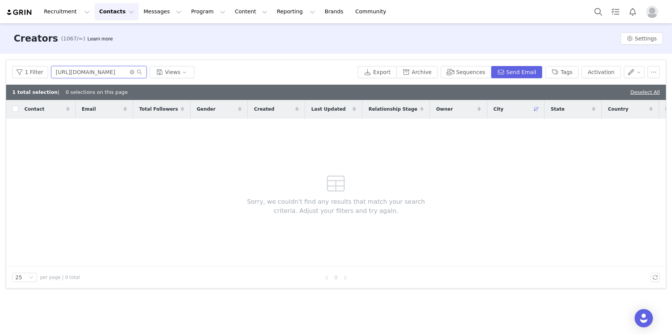
drag, startPoint x: 97, startPoint y: 73, endPoint x: -6, endPoint y: 54, distance: 105.5
click at [0, 54] on html "Recruitment Recruitment Creator Search Curated Lists Landing Pages Web Extensio…" at bounding box center [336, 167] width 672 height 335
drag, startPoint x: 88, startPoint y: 72, endPoint x: 29, endPoint y: 68, distance: 58.9
click at [29, 69] on div "1 Filter undertaker Views" at bounding box center [183, 72] width 342 height 12
click at [96, 72] on input "undertaker" at bounding box center [98, 72] width 95 height 12
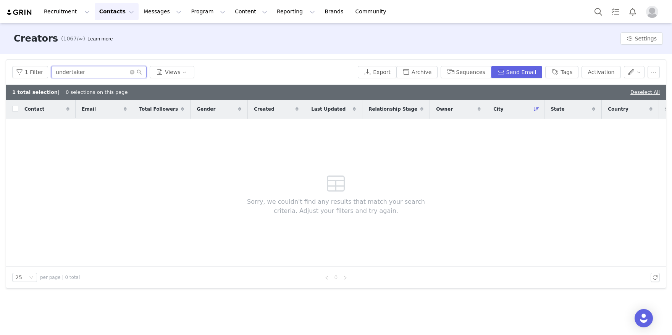
drag, startPoint x: 90, startPoint y: 73, endPoint x: 21, endPoint y: 55, distance: 71.4
click at [22, 56] on div "Filters Filter Logic And Or Archived Select No Owner Select Contact Tag Select …" at bounding box center [336, 174] width 672 height 240
paste input "https://www.instagram.com/lkryger_/"
drag, startPoint x: 104, startPoint y: 73, endPoint x: 21, endPoint y: 47, distance: 86.7
click at [21, 48] on div "Creators (1067/∞) Learn more Settings Filters Filter Logic And Or Archived Sele…" at bounding box center [336, 178] width 672 height 311
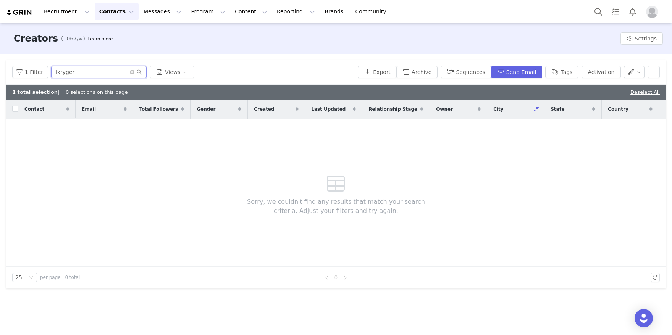
click at [83, 71] on input "lkryger_" at bounding box center [98, 72] width 95 height 12
type input "lkryger_"
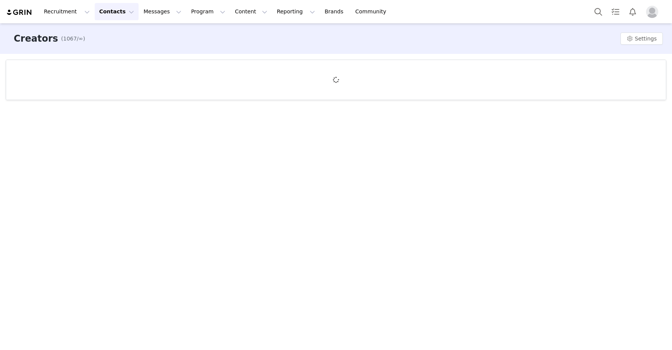
click at [114, 8] on button "Contacts Contacts" at bounding box center [117, 11] width 44 height 17
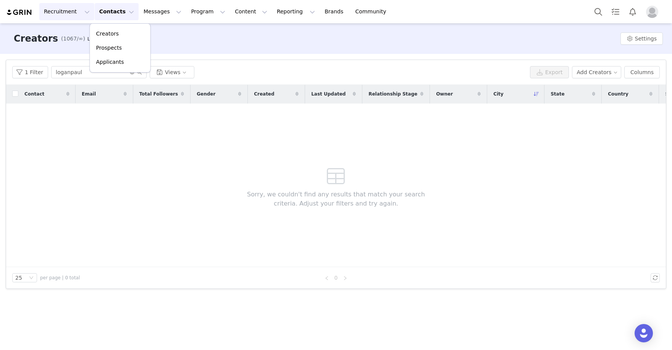
click at [68, 12] on button "Recruitment Recruitment" at bounding box center [66, 11] width 55 height 17
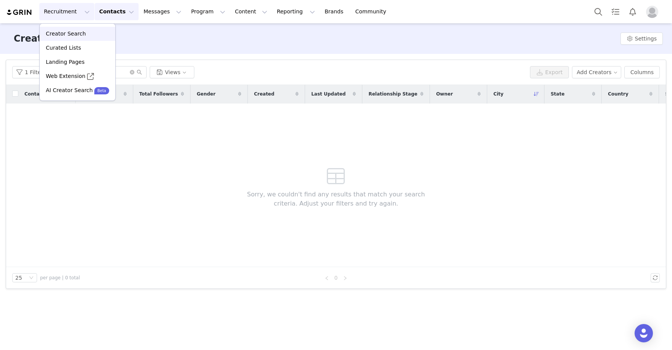
click at [79, 31] on p "Creator Search" at bounding box center [66, 34] width 40 height 8
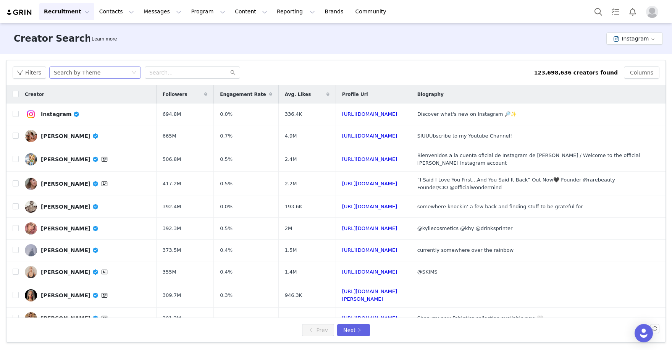
click at [116, 77] on div "Search by Theme" at bounding box center [92, 72] width 77 height 11
click at [105, 96] on li "Search by Creator" at bounding box center [97, 100] width 96 height 12
click at [185, 73] on input "text" at bounding box center [192, 72] width 95 height 12
paste input "loganpaul"
type input "loganpaul"
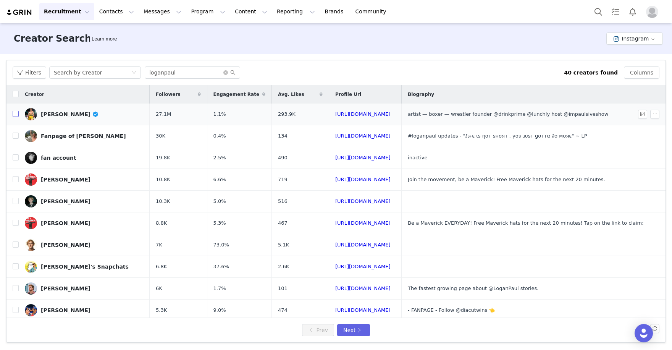
click at [14, 113] on input "checkbox" at bounding box center [16, 114] width 6 height 6
checkbox input "true"
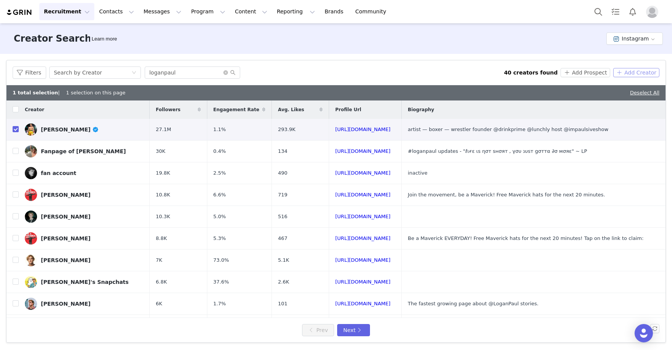
click at [637, 75] on button "Add Creator" at bounding box center [636, 72] width 46 height 9
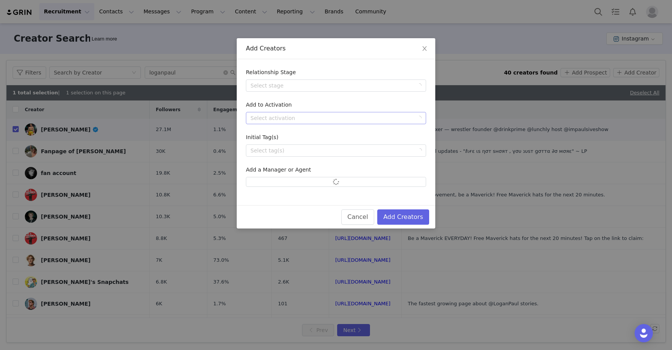
click at [399, 118] on div "Select activation" at bounding box center [331, 118] width 163 height 8
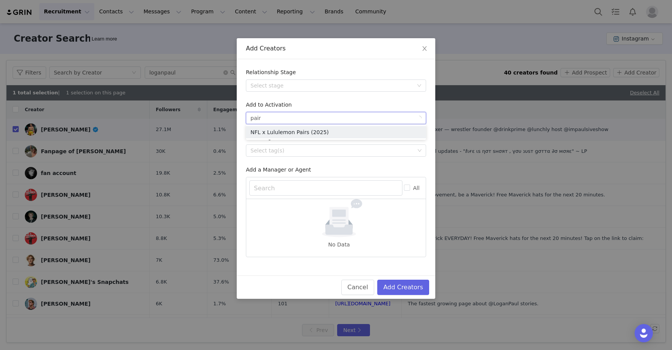
type input "pairs"
click at [305, 135] on li "NFL x Lululemon Pairs (2025)" at bounding box center [336, 132] width 180 height 12
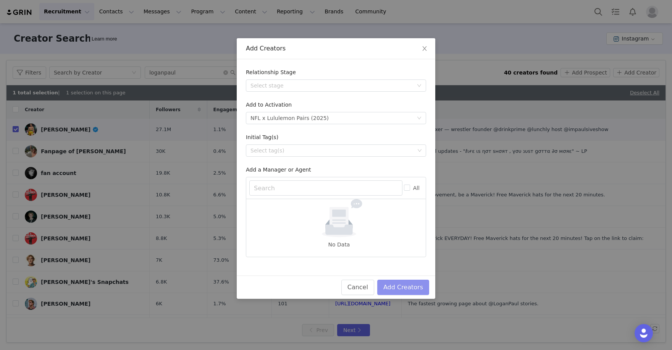
click at [418, 291] on button "Add Creators" at bounding box center [403, 286] width 52 height 15
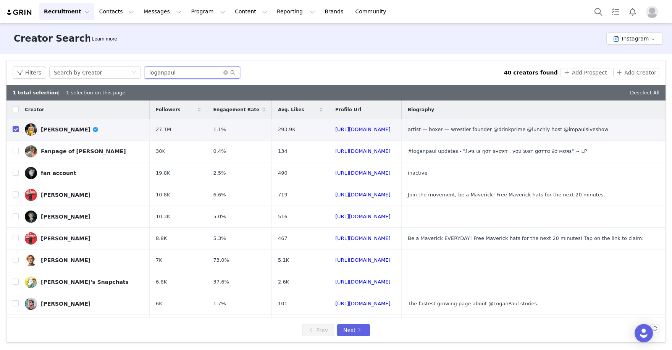
drag, startPoint x: 198, startPoint y: 76, endPoint x: 85, endPoint y: 58, distance: 114.4
click at [87, 60] on article "Filters Creator Audience Performance Current Creators Hide creators in my CRM B…" at bounding box center [336, 201] width 660 height 282
paste input "undertaker"
type input "undertaker"
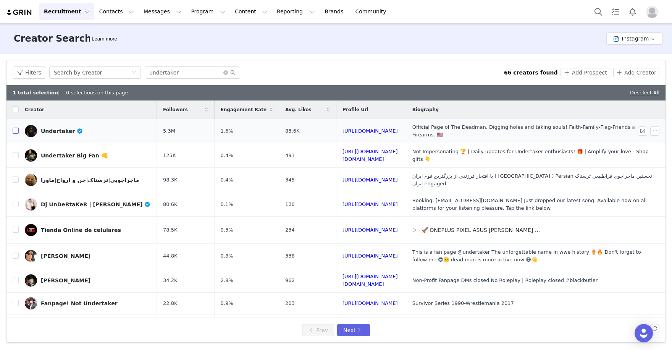
click at [17, 131] on input "checkbox" at bounding box center [16, 130] width 6 height 6
checkbox input "true"
click at [635, 73] on button "Add Creator" at bounding box center [636, 72] width 46 height 9
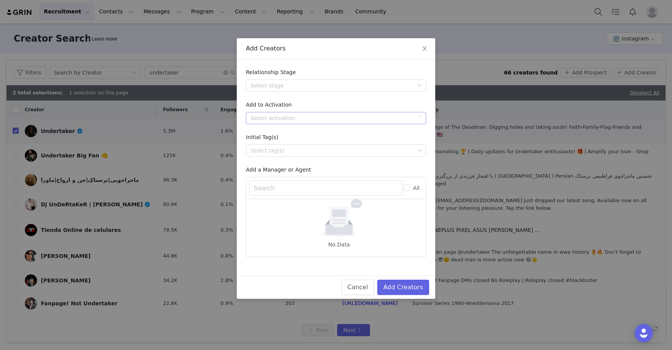
click at [349, 114] on div "Select activation" at bounding box center [331, 118] width 163 height 8
type input "pairs"
click at [355, 136] on li "NFL x Lululemon Pairs (2025)" at bounding box center [336, 132] width 180 height 12
click at [405, 285] on button "Add Creators" at bounding box center [403, 286] width 52 height 15
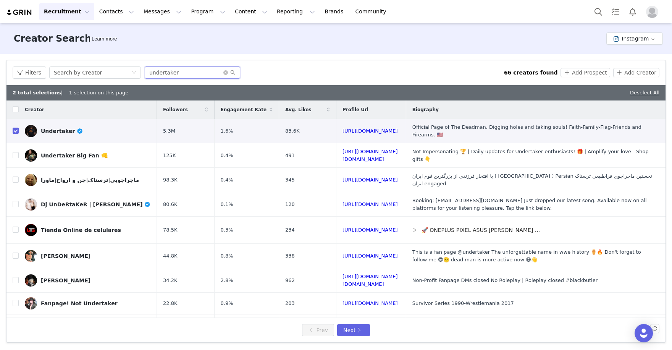
click at [189, 70] on input "undertaker" at bounding box center [192, 72] width 95 height 12
type input "undertaker"
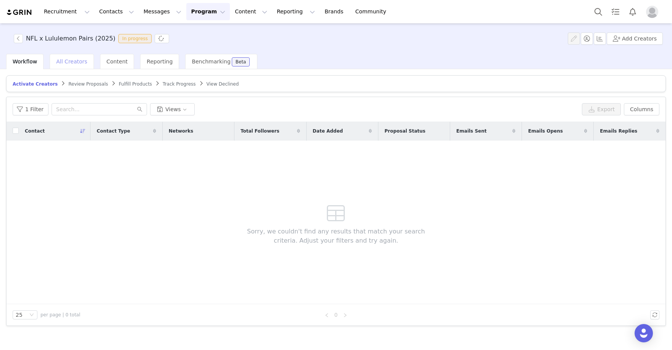
click at [74, 63] on span "All Creators" at bounding box center [71, 61] width 31 height 6
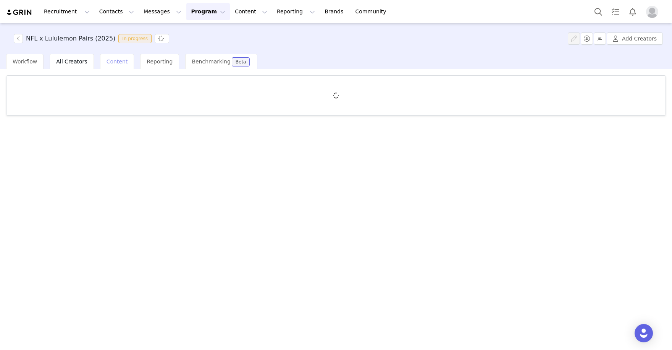
click at [121, 60] on span "Content" at bounding box center [116, 61] width 21 height 6
click at [68, 60] on span "All Creators" at bounding box center [71, 61] width 31 height 6
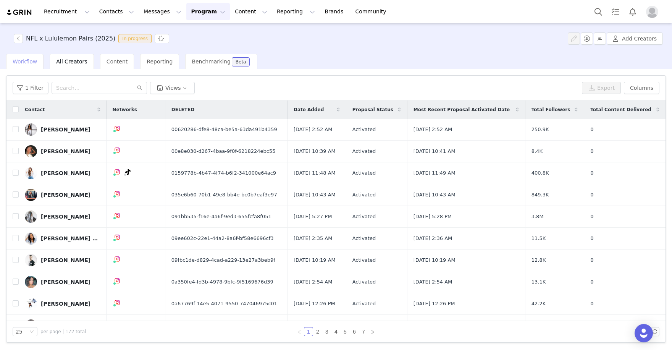
click at [26, 60] on span "Workflow" at bounding box center [25, 61] width 24 height 6
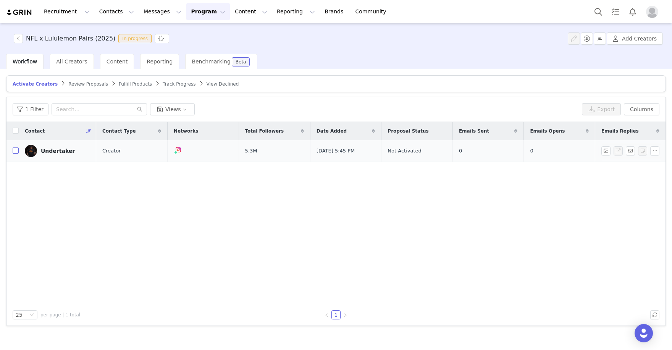
click at [16, 151] on input "checkbox" at bounding box center [16, 150] width 6 height 6
checkbox input "true"
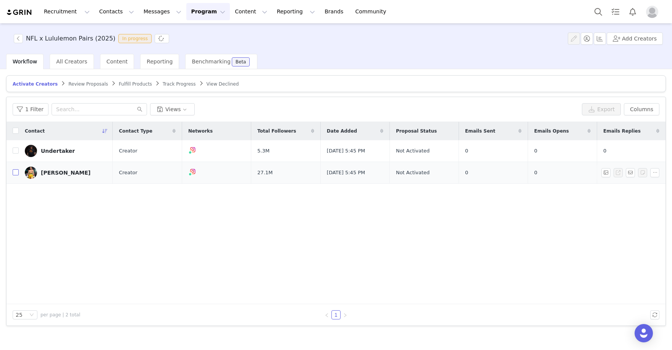
click at [14, 173] on input "checkbox" at bounding box center [16, 172] width 6 height 6
checkbox input "true"
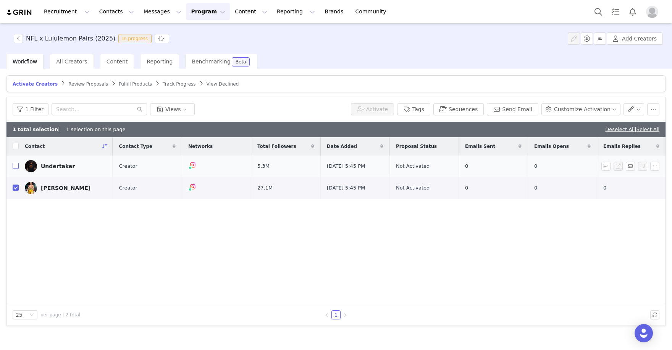
click at [14, 165] on input "checkbox" at bounding box center [16, 166] width 6 height 6
checkbox input "true"
click at [307, 205] on div "Contact Contact Type Networks Total Followers Date Added Proposal Status Emails…" at bounding box center [335, 220] width 659 height 167
